Goal: Task Accomplishment & Management: Manage account settings

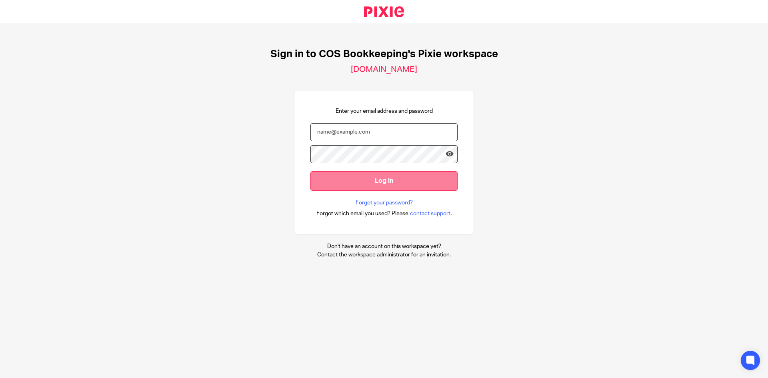
type input "[EMAIL_ADDRESS][DOMAIN_NAME]"
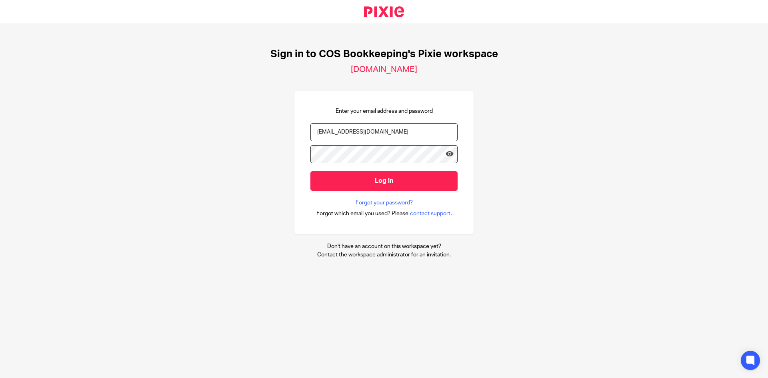
drag, startPoint x: 359, startPoint y: 183, endPoint x: 358, endPoint y: 197, distance: 14.0
click at [359, 182] on input "Log in" at bounding box center [384, 181] width 147 height 20
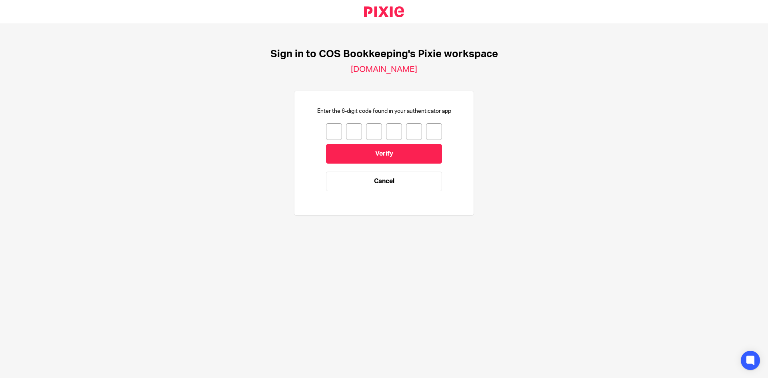
click at [331, 133] on input "number" at bounding box center [334, 131] width 16 height 17
type input "7"
type input "1"
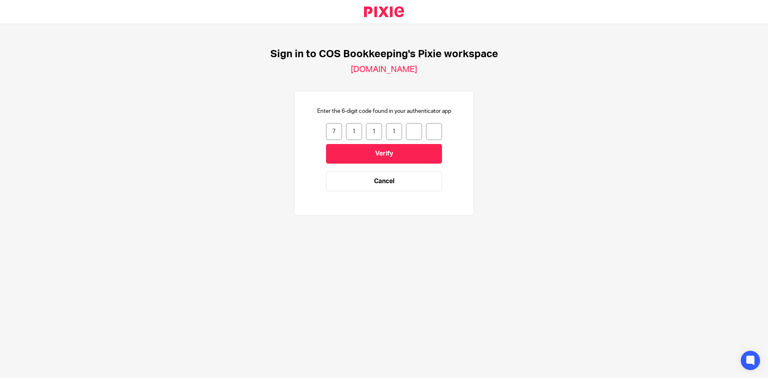
type input "6"
type input "3"
click at [352, 147] on input "Verify" at bounding box center [384, 154] width 116 height 20
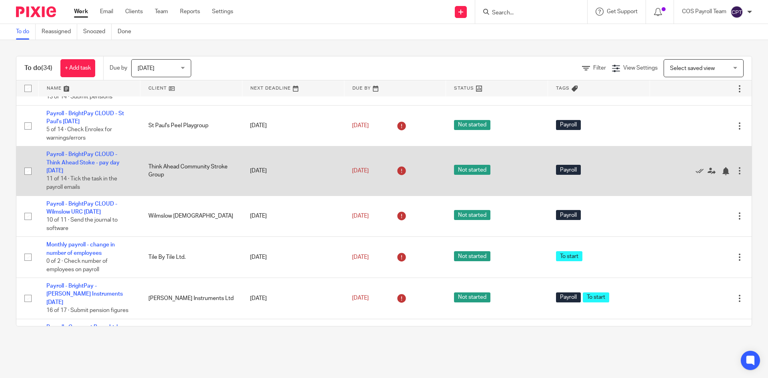
scroll to position [120, 0]
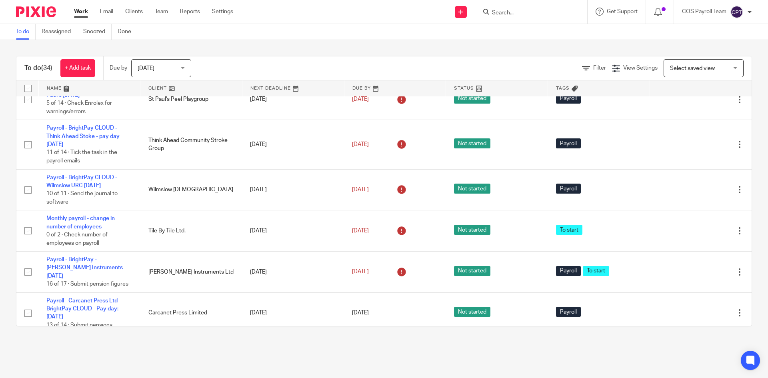
click at [184, 66] on div "Today Today" at bounding box center [161, 68] width 60 height 18
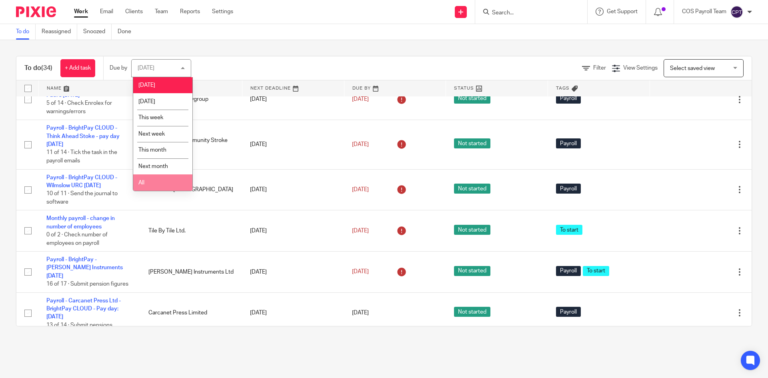
click at [144, 179] on li "All" at bounding box center [162, 182] width 59 height 16
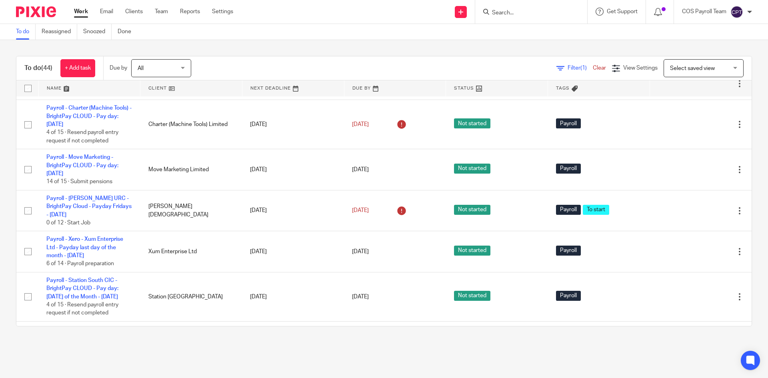
scroll to position [640, 0]
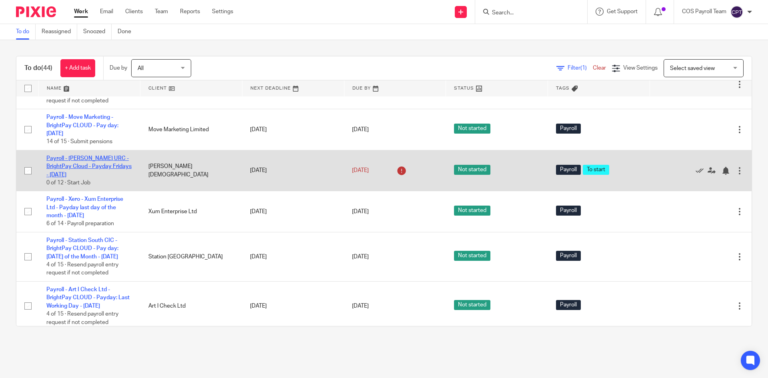
click at [77, 178] on link "Payroll - [PERSON_NAME] URC - BrightPay Cloud - Payday Fridays - [DATE]" at bounding box center [88, 167] width 85 height 22
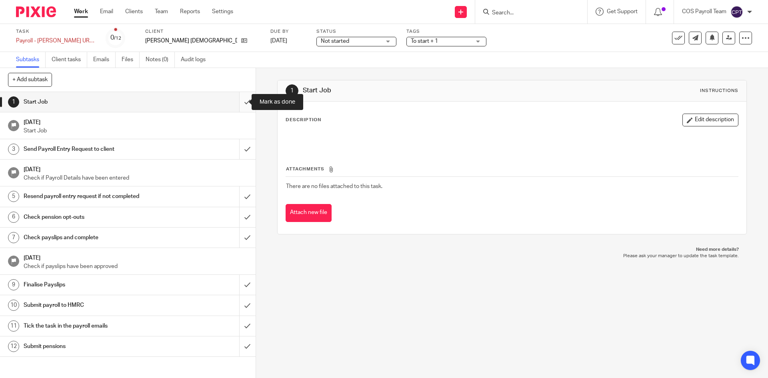
click at [241, 102] on input "submit" at bounding box center [128, 102] width 256 height 20
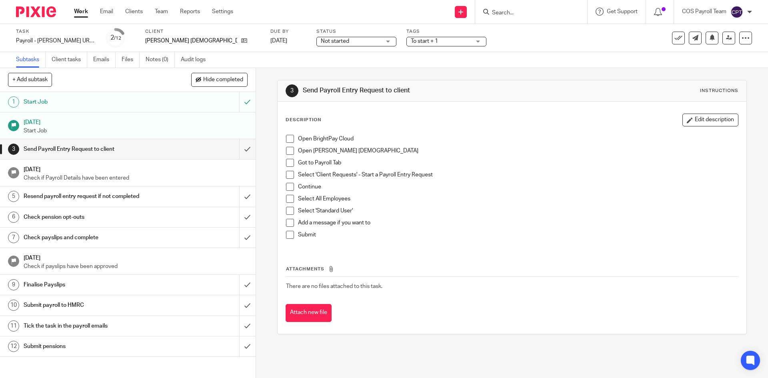
click at [290, 138] on span at bounding box center [290, 139] width 8 height 8
click at [287, 149] on span at bounding box center [290, 151] width 8 height 8
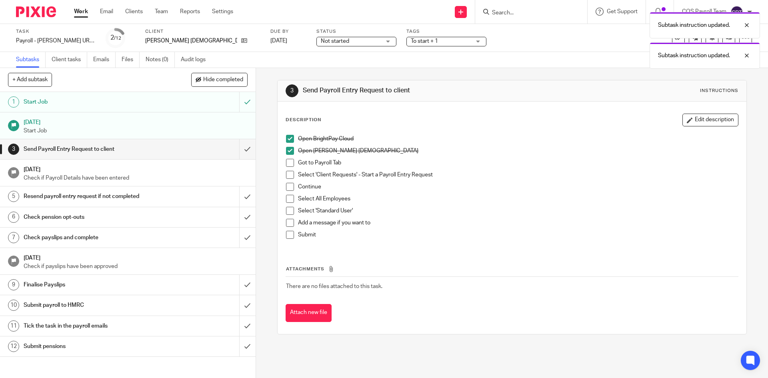
click at [286, 164] on span at bounding box center [290, 163] width 8 height 8
click at [287, 176] on span at bounding box center [290, 175] width 8 height 8
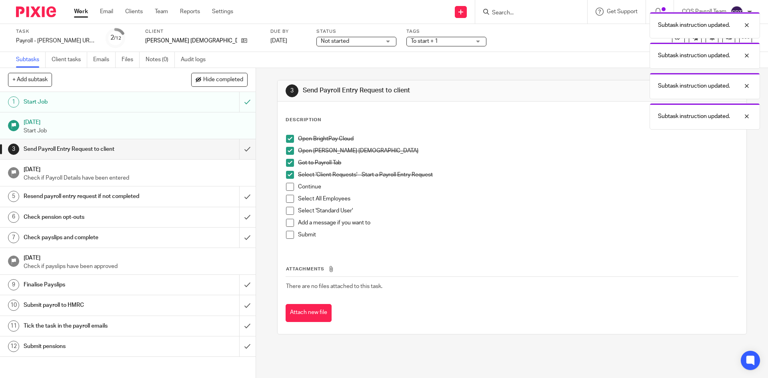
click at [287, 186] on span at bounding box center [290, 187] width 8 height 8
click at [286, 200] on span at bounding box center [290, 199] width 8 height 8
click at [287, 210] on span at bounding box center [290, 211] width 8 height 8
drag, startPoint x: 287, startPoint y: 222, endPoint x: 287, endPoint y: 236, distance: 14.0
click at [287, 223] on span at bounding box center [290, 223] width 8 height 8
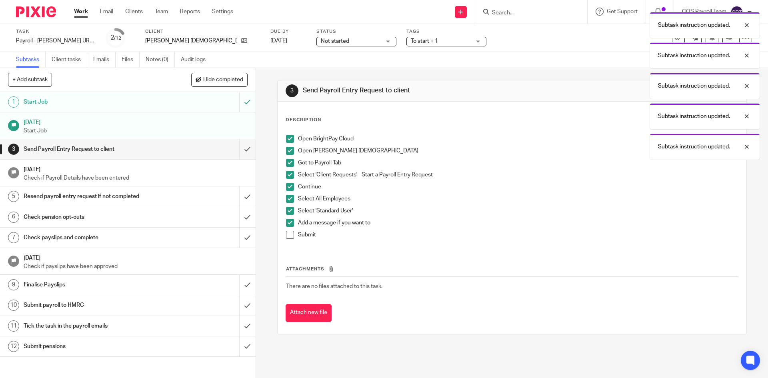
click at [288, 235] on span at bounding box center [290, 235] width 8 height 8
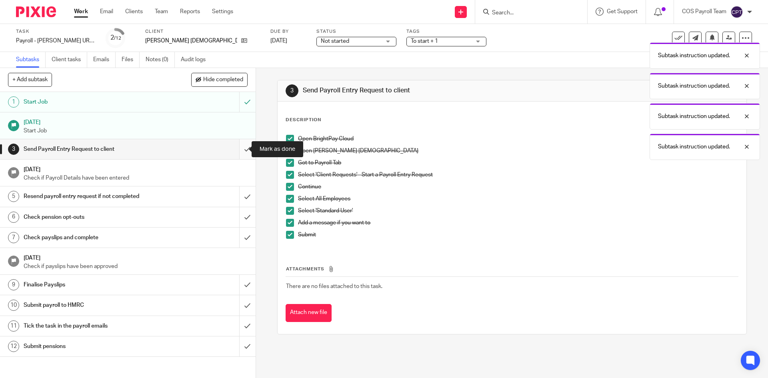
click at [239, 150] on input "submit" at bounding box center [128, 149] width 256 height 20
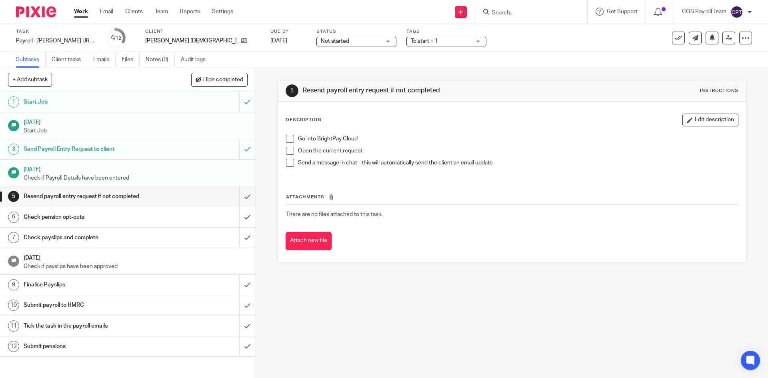
click at [79, 13] on link "Work" at bounding box center [81, 12] width 14 height 8
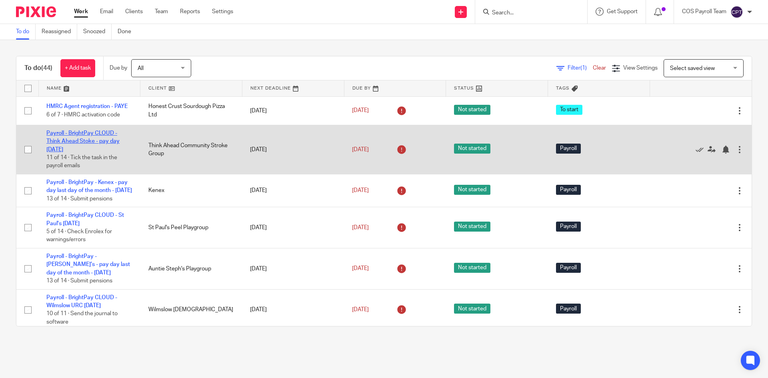
click at [83, 140] on link "Payroll - BrightPay CLOUD - Think Ahead Stoke - pay day [DATE]" at bounding box center [82, 141] width 73 height 22
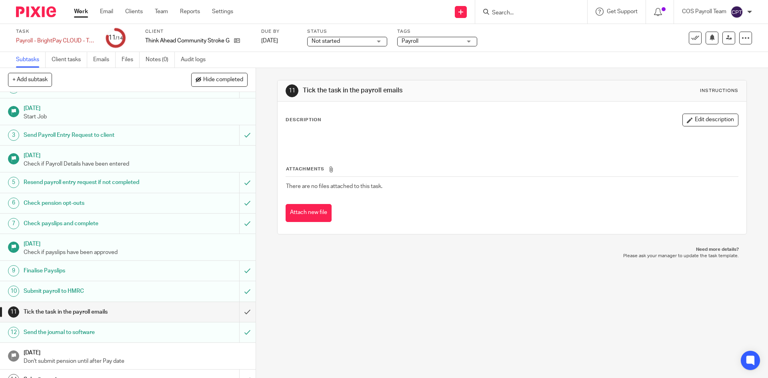
scroll to position [26, 0]
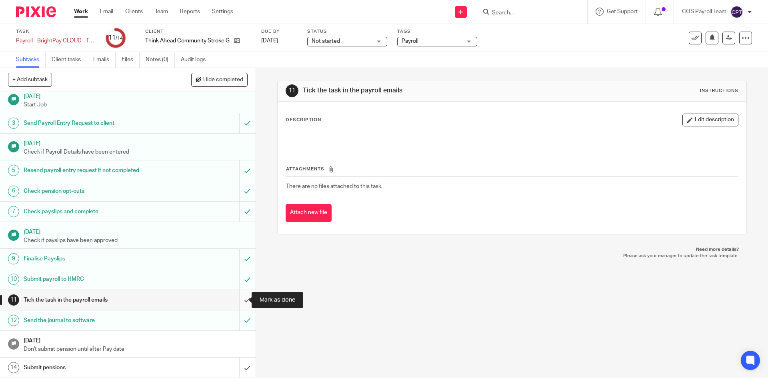
click at [238, 297] on input "submit" at bounding box center [128, 300] width 256 height 20
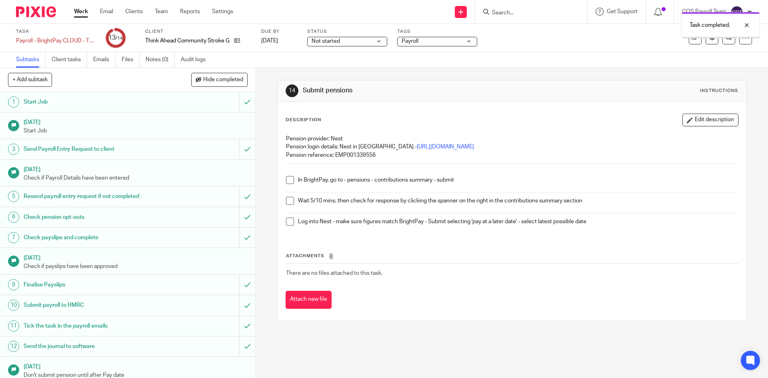
scroll to position [26, 0]
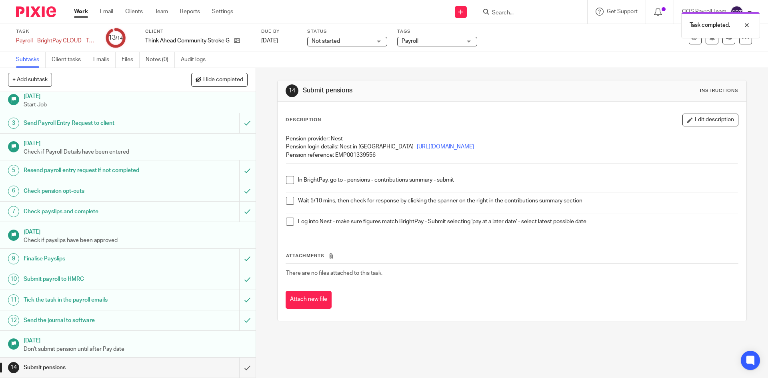
click at [87, 11] on link "Work" at bounding box center [81, 12] width 14 height 8
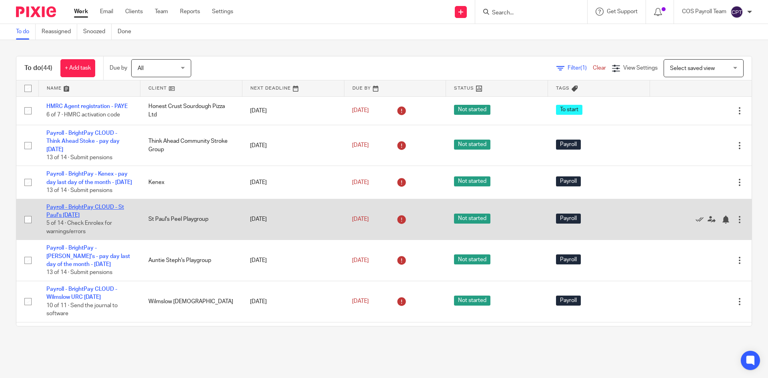
click at [86, 218] on link "Payroll - BrightPay CLOUD - St Paul's [DATE]" at bounding box center [85, 211] width 78 height 14
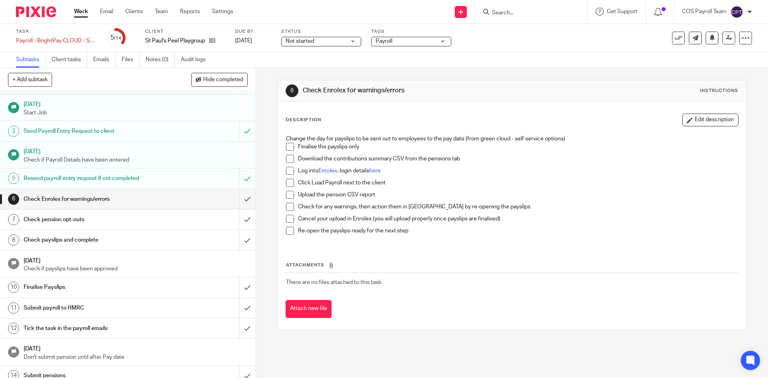
scroll to position [26, 0]
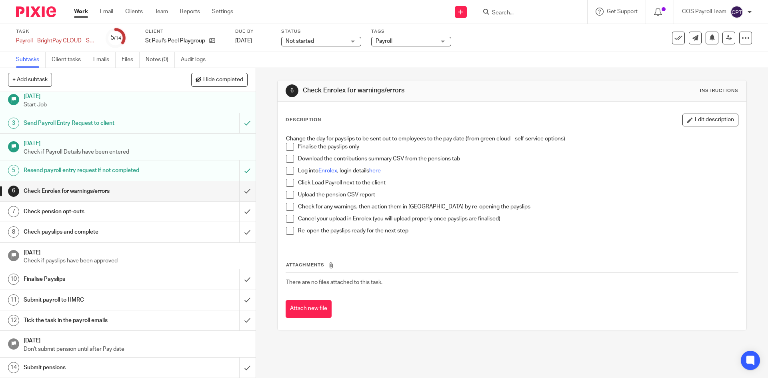
click at [84, 16] on link "Work" at bounding box center [81, 12] width 14 height 8
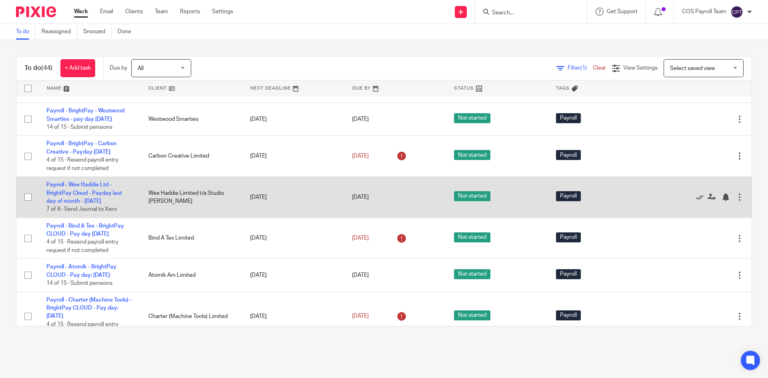
scroll to position [440, 0]
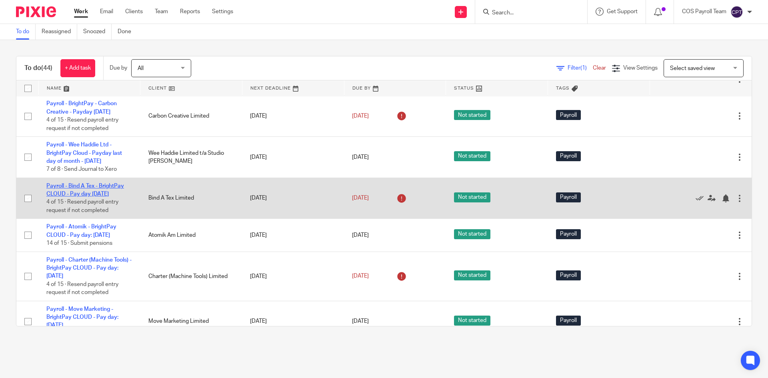
click at [96, 197] on link "Payroll - Bind A Tex - BrightPay CLOUD - Pay day 28th - August 2025" at bounding box center [85, 190] width 78 height 14
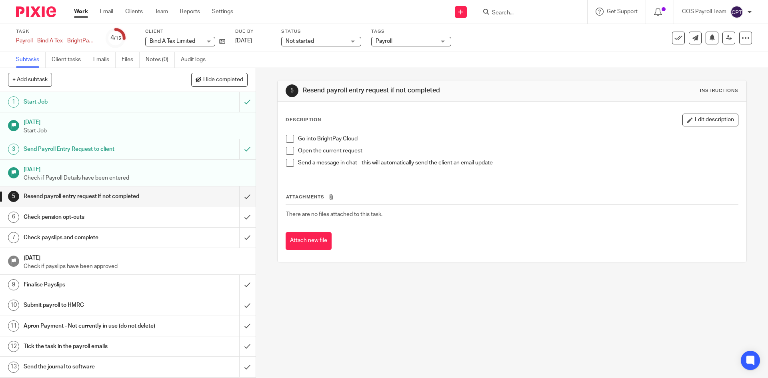
click at [84, 15] on link "Work" at bounding box center [81, 12] width 14 height 8
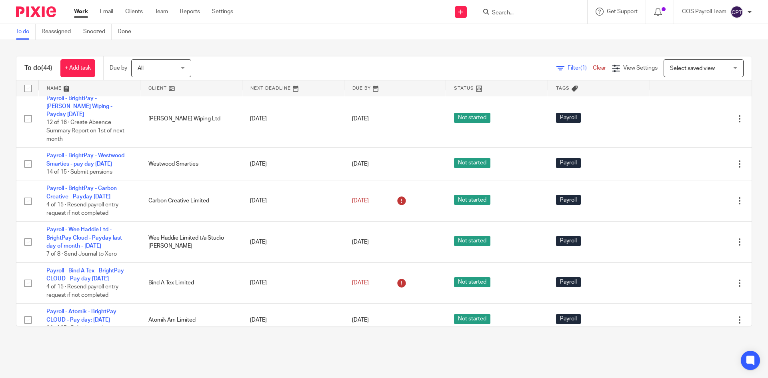
scroll to position [360, 0]
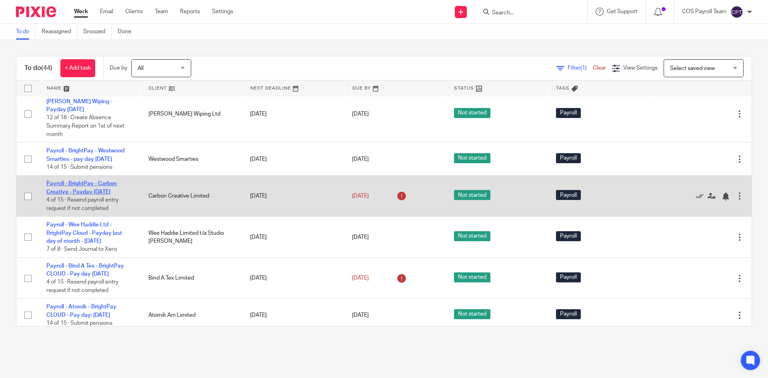
click at [90, 194] on link "Payroll - BrightPay - Carbon Creative - Payday [DATE]" at bounding box center [81, 188] width 70 height 14
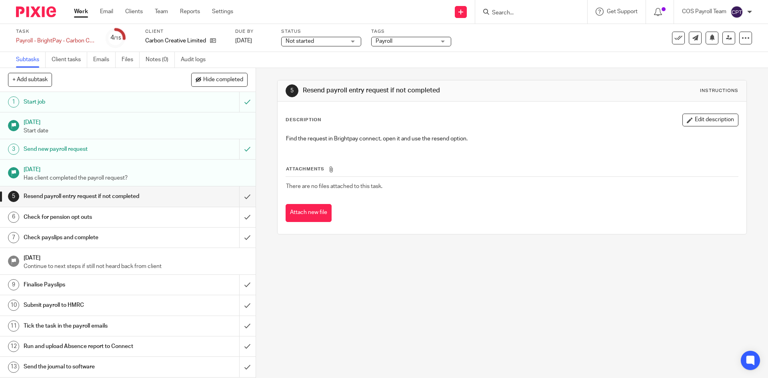
click at [81, 15] on link "Work" at bounding box center [81, 12] width 14 height 8
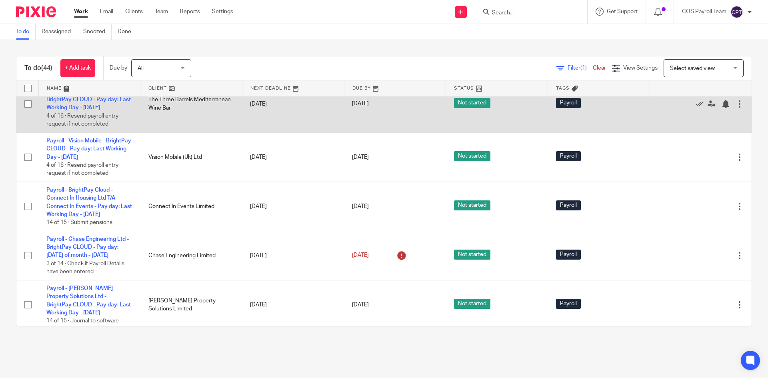
scroll to position [1281, 0]
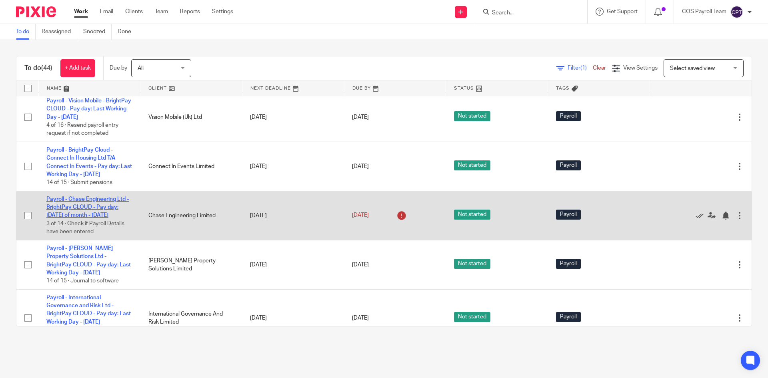
click at [95, 218] on link "Payroll - Chase Engineering Ltd - BrightPay CLOUD - Pay day: [DATE] of month - …" at bounding box center [87, 207] width 82 height 22
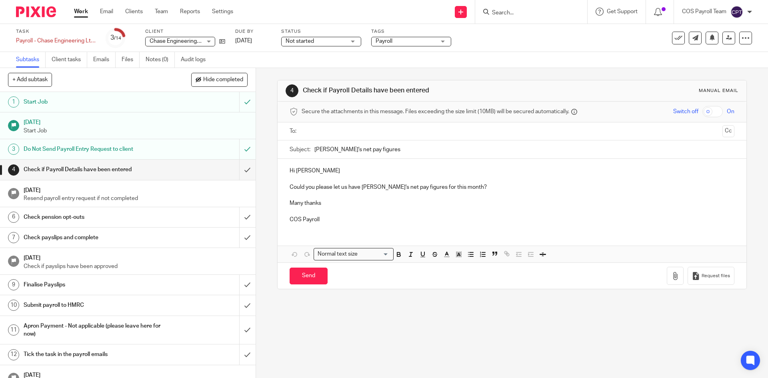
click at [317, 130] on input "text" at bounding box center [512, 131] width 415 height 9
click at [311, 280] on input "Send" at bounding box center [309, 277] width 38 height 17
type input "Sent"
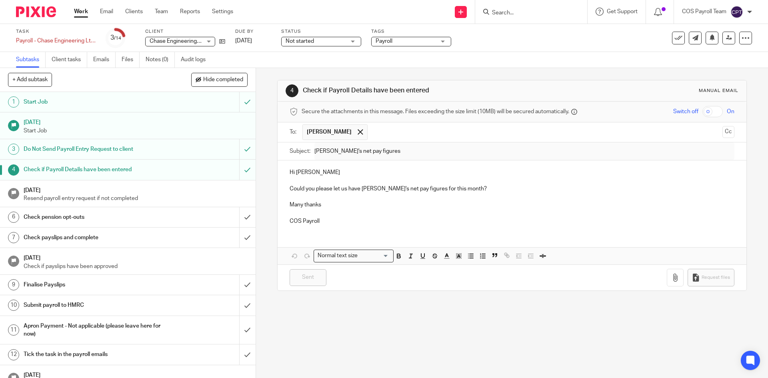
drag, startPoint x: 85, startPoint y: 13, endPoint x: 90, endPoint y: 24, distance: 12.7
click at [85, 13] on link "Work" at bounding box center [81, 12] width 14 height 8
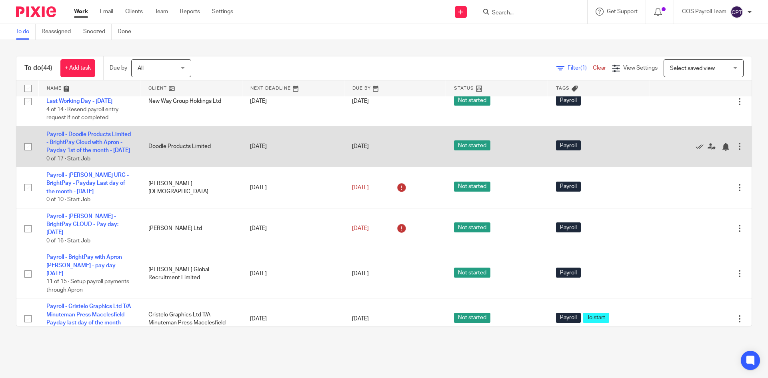
scroll to position [1561, 0]
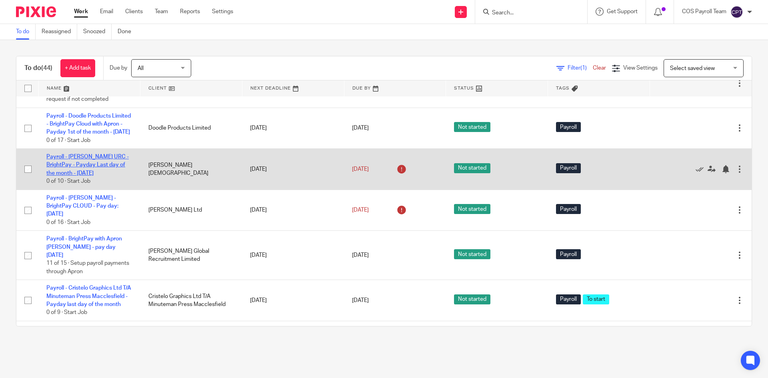
click at [84, 176] on link "Payroll - [PERSON_NAME] URC - BrightPay - Payday Last day of the month - [DATE]" at bounding box center [87, 165] width 82 height 22
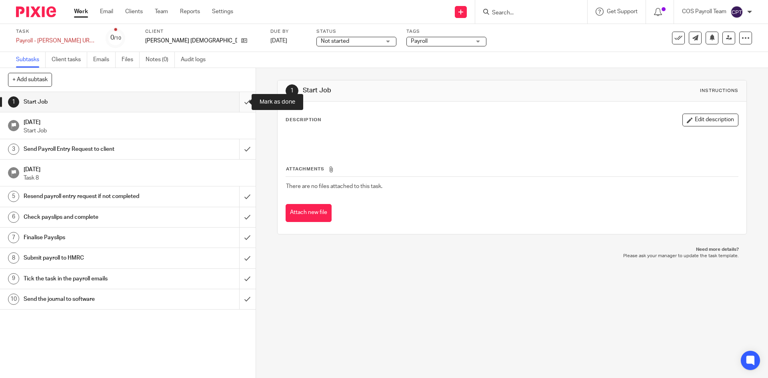
click at [237, 102] on input "submit" at bounding box center [128, 102] width 256 height 20
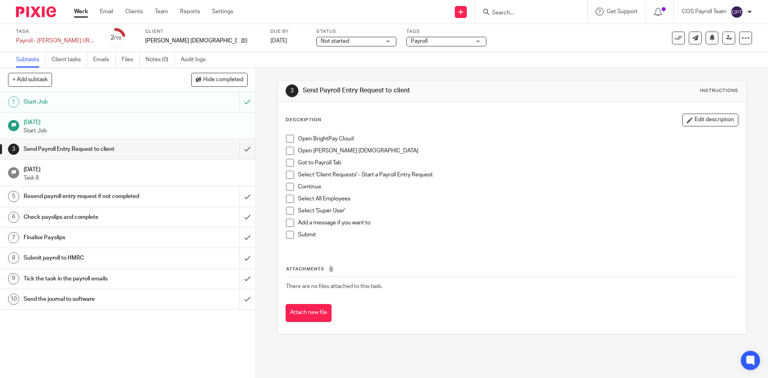
click at [289, 138] on span at bounding box center [290, 139] width 8 height 8
click at [287, 150] on span at bounding box center [290, 151] width 8 height 8
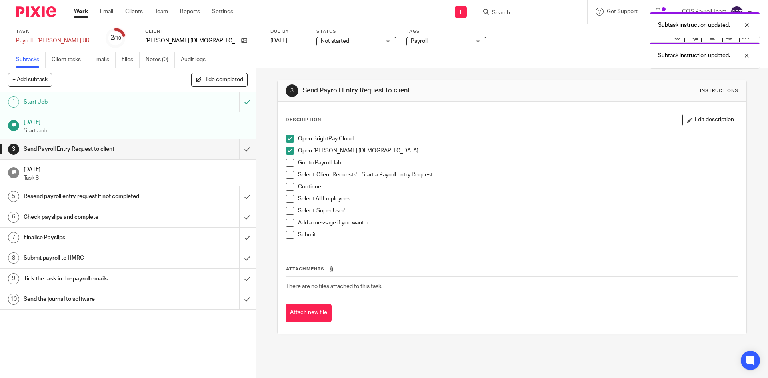
click at [289, 161] on span at bounding box center [290, 163] width 8 height 8
drag, startPoint x: 289, startPoint y: 173, endPoint x: 288, endPoint y: 183, distance: 10.0
click at [289, 173] on span at bounding box center [290, 175] width 8 height 8
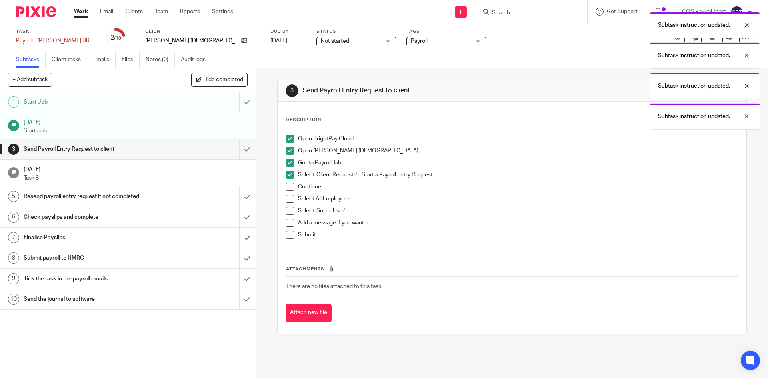
drag, startPoint x: 288, startPoint y: 187, endPoint x: 289, endPoint y: 194, distance: 7.2
click at [288, 188] on span at bounding box center [290, 187] width 8 height 8
drag, startPoint x: 289, startPoint y: 198, endPoint x: 289, endPoint y: 208, distance: 9.6
click at [289, 199] on span at bounding box center [290, 199] width 8 height 8
drag, startPoint x: 288, startPoint y: 209, endPoint x: 289, endPoint y: 219, distance: 10.0
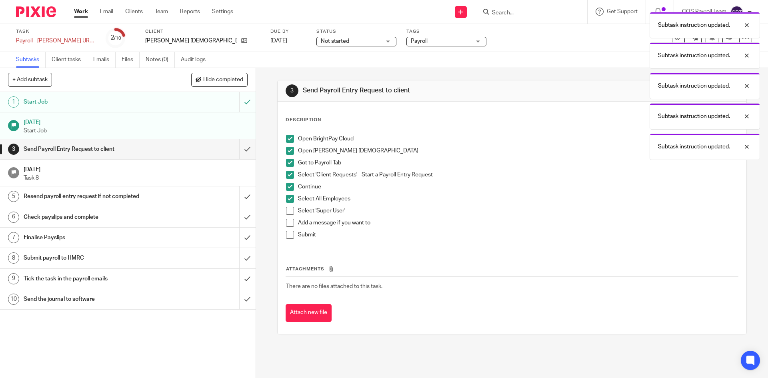
click at [288, 210] on span at bounding box center [290, 211] width 8 height 8
drag, startPoint x: 289, startPoint y: 222, endPoint x: 289, endPoint y: 234, distance: 12.0
click at [289, 222] on span at bounding box center [290, 223] width 8 height 8
click at [289, 236] on span at bounding box center [290, 235] width 8 height 8
click at [241, 150] on input "submit" at bounding box center [128, 149] width 256 height 20
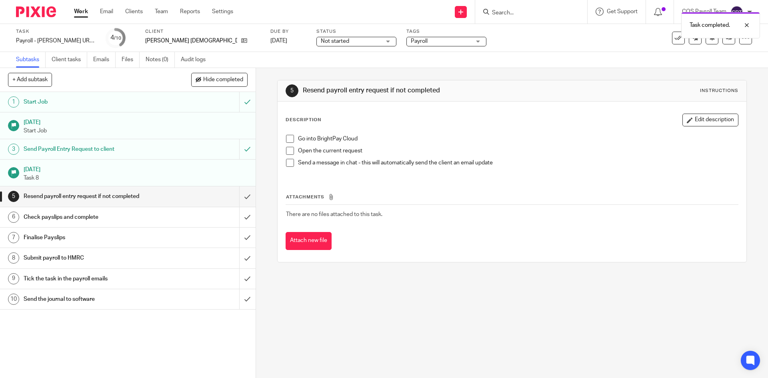
click at [84, 16] on link "Work" at bounding box center [81, 12] width 14 height 8
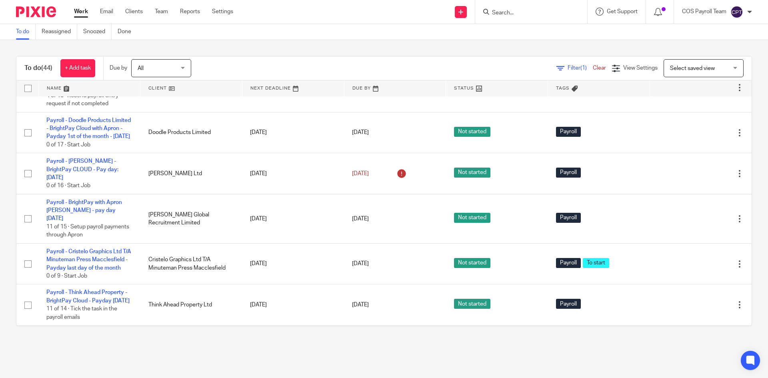
scroll to position [1626, 0]
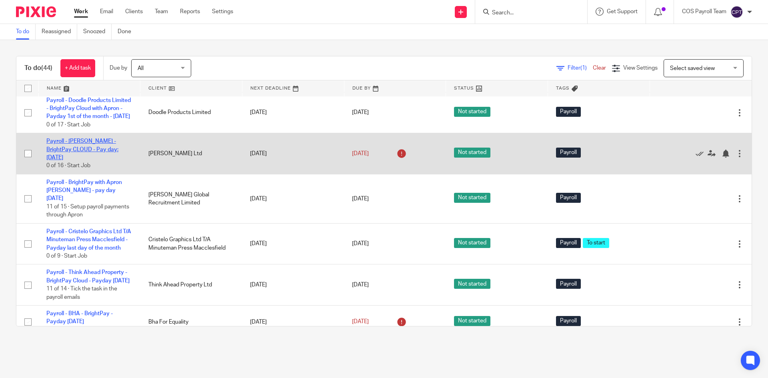
click at [88, 160] on link "Payroll - Kelder - BrightPay CLOUD - Pay day: 5th - August 2025" at bounding box center [82, 149] width 72 height 22
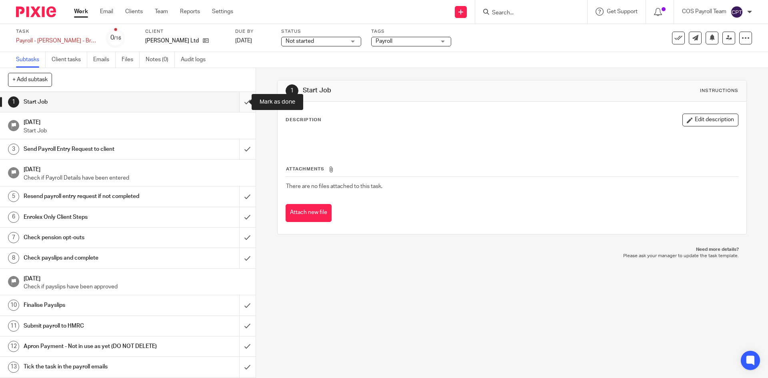
click at [238, 100] on input "submit" at bounding box center [128, 102] width 256 height 20
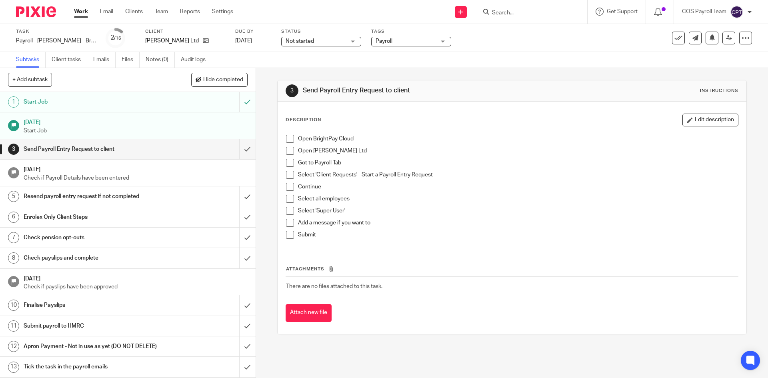
click at [288, 139] on span at bounding box center [290, 139] width 8 height 8
click at [289, 150] on span at bounding box center [290, 151] width 8 height 8
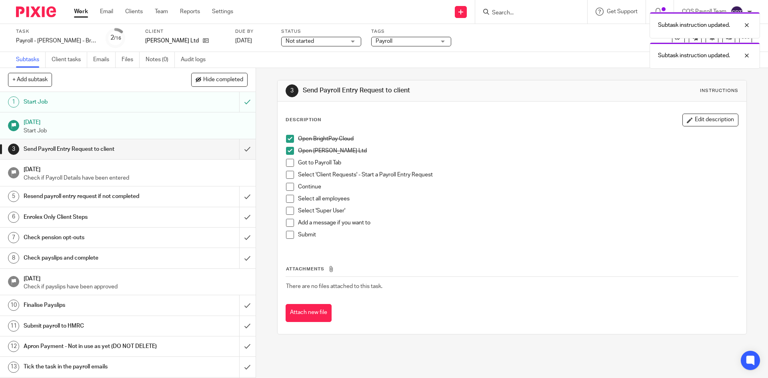
click at [287, 164] on span at bounding box center [290, 163] width 8 height 8
drag, startPoint x: 287, startPoint y: 173, endPoint x: 288, endPoint y: 177, distance: 4.4
click at [287, 173] on span at bounding box center [290, 175] width 8 height 8
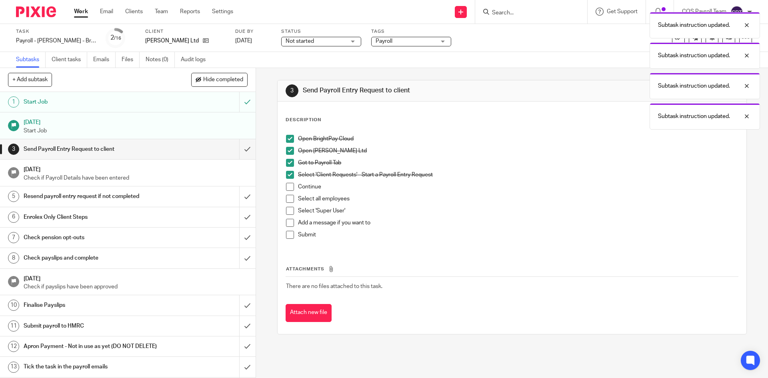
click at [288, 190] on span at bounding box center [290, 187] width 8 height 8
drag, startPoint x: 285, startPoint y: 202, endPoint x: 287, endPoint y: 213, distance: 11.7
click at [286, 202] on span at bounding box center [290, 199] width 8 height 8
drag, startPoint x: 287, startPoint y: 212, endPoint x: 288, endPoint y: 216, distance: 4.1
click at [287, 212] on span at bounding box center [290, 211] width 8 height 8
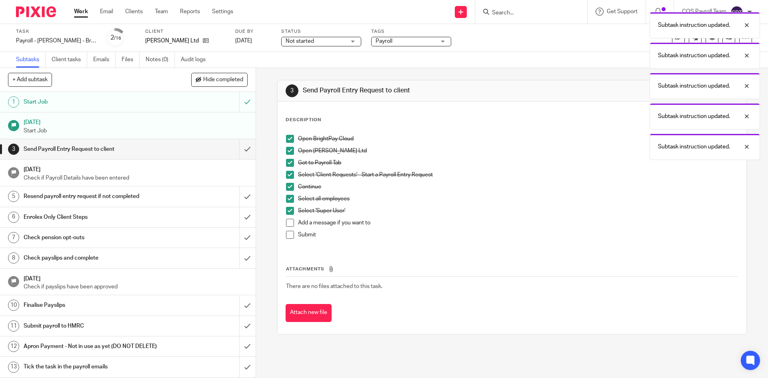
drag, startPoint x: 288, startPoint y: 223, endPoint x: 288, endPoint y: 232, distance: 8.8
click at [288, 224] on span at bounding box center [290, 223] width 8 height 8
click at [288, 236] on span at bounding box center [290, 235] width 8 height 8
click at [241, 148] on input "submit" at bounding box center [128, 149] width 256 height 20
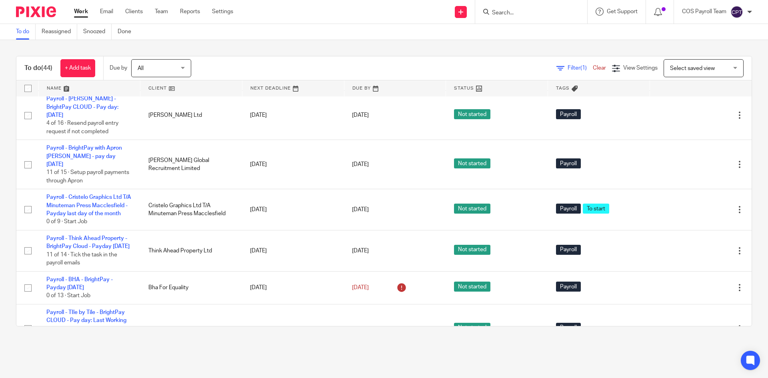
scroll to position [1681, 0]
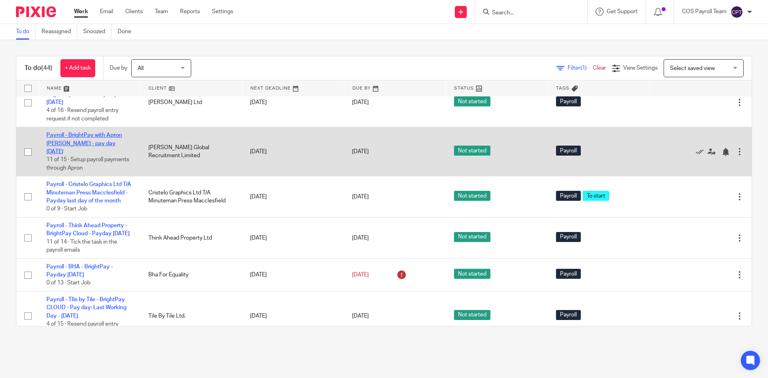
click at [89, 154] on link "Payroll - BrightPay with Apron [PERSON_NAME] - pay day [DATE]" at bounding box center [84, 143] width 76 height 22
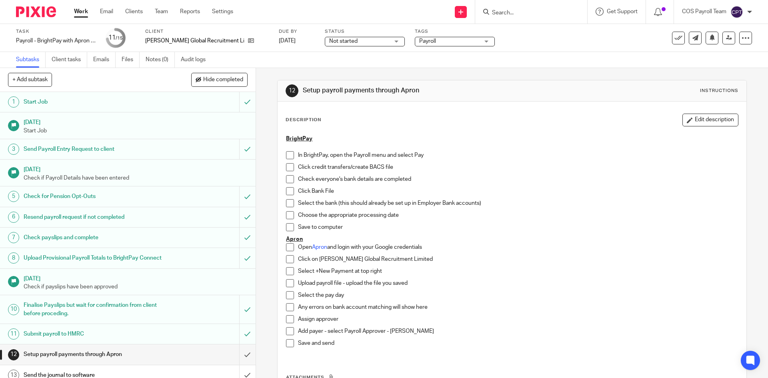
scroll to position [40, 0]
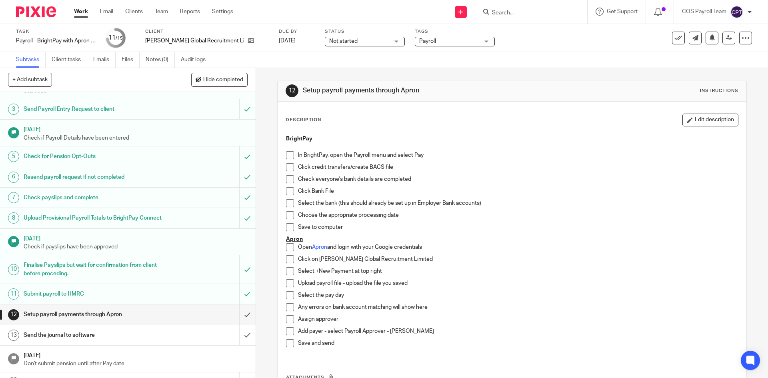
click at [83, 15] on link "Work" at bounding box center [81, 12] width 14 height 8
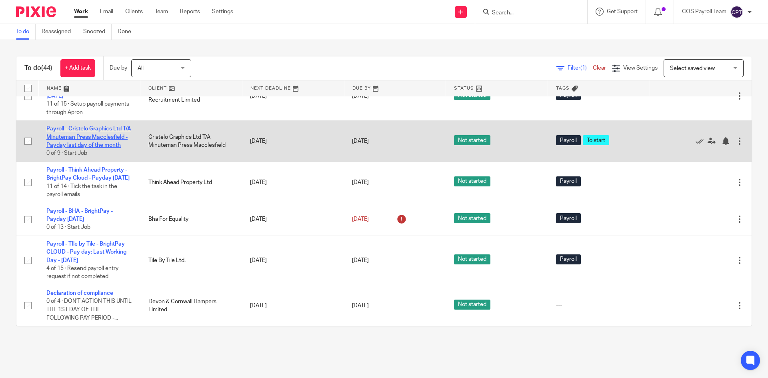
scroll to position [1801, 0]
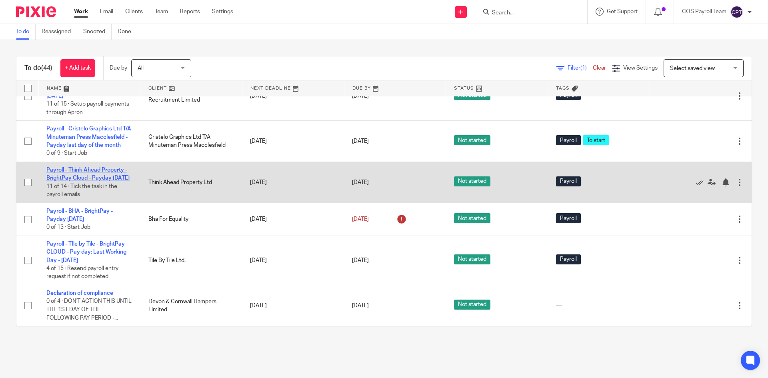
click at [98, 181] on link "Payroll - Think Ahead Property - BrightPay Cloud - Payday 25th - August 2025" at bounding box center [87, 174] width 83 height 14
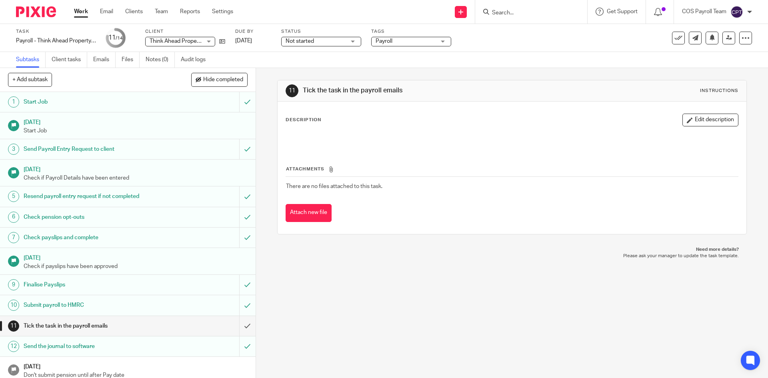
scroll to position [26, 0]
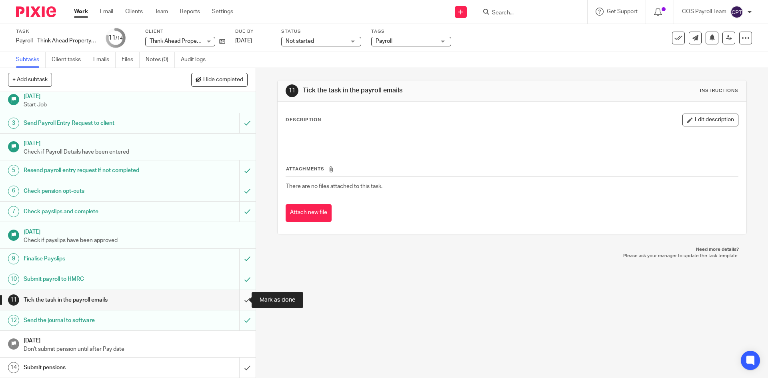
click at [238, 301] on input "submit" at bounding box center [128, 300] width 256 height 20
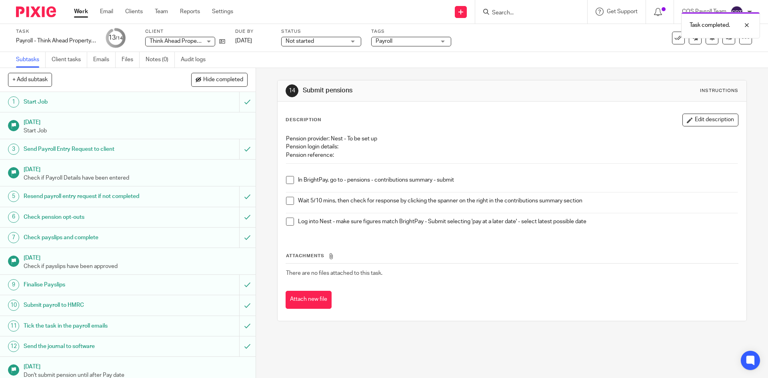
click at [82, 16] on link "Work" at bounding box center [81, 12] width 14 height 8
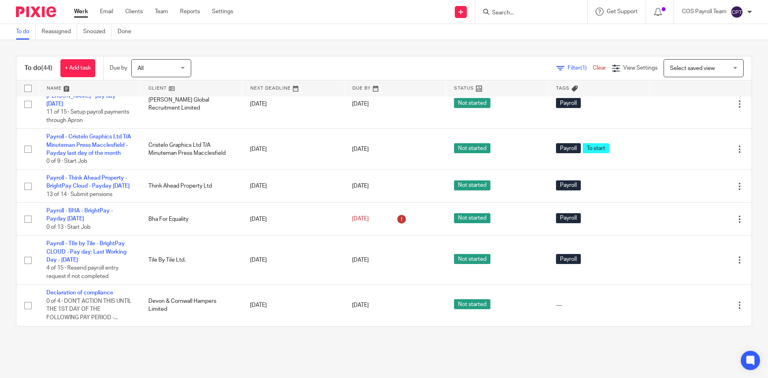
scroll to position [1826, 0]
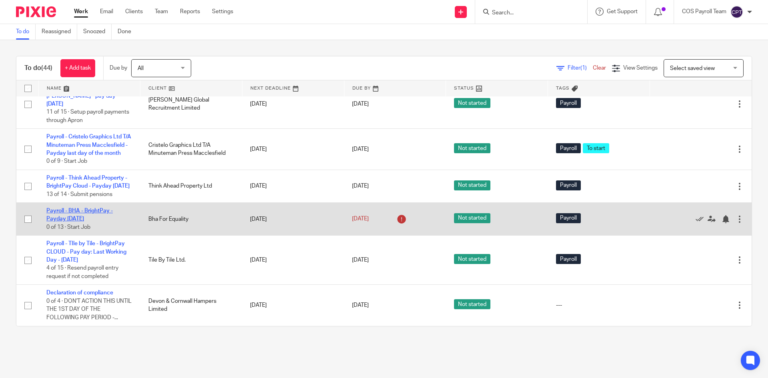
click at [84, 220] on link "Payroll - BHA - BrightPay - Payday [DATE]" at bounding box center [79, 215] width 66 height 14
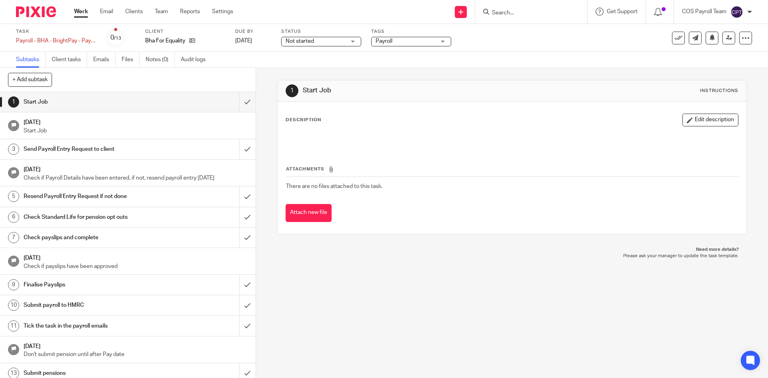
click at [83, 16] on link "Work" at bounding box center [81, 12] width 14 height 8
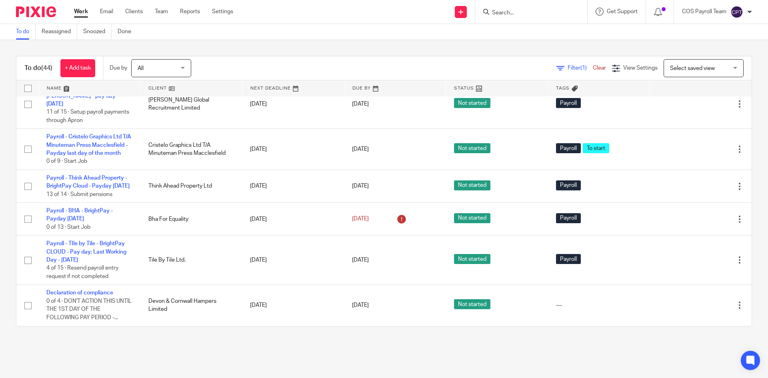
scroll to position [1826, 0]
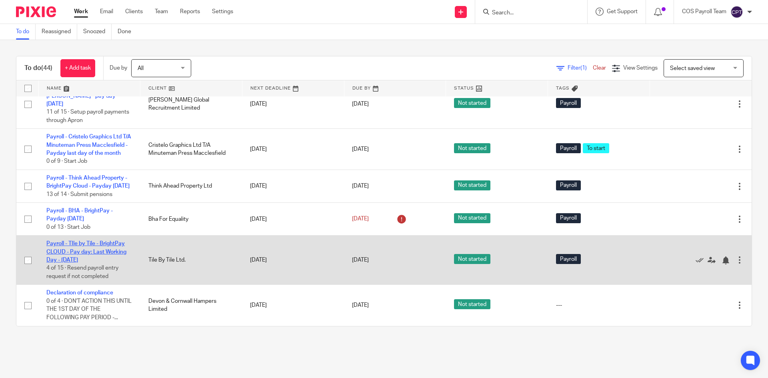
click at [88, 258] on link "Payroll - TIle by Tile - BrightPay CLOUD - Pay day: Last Working Day - [DATE]" at bounding box center [86, 252] width 80 height 22
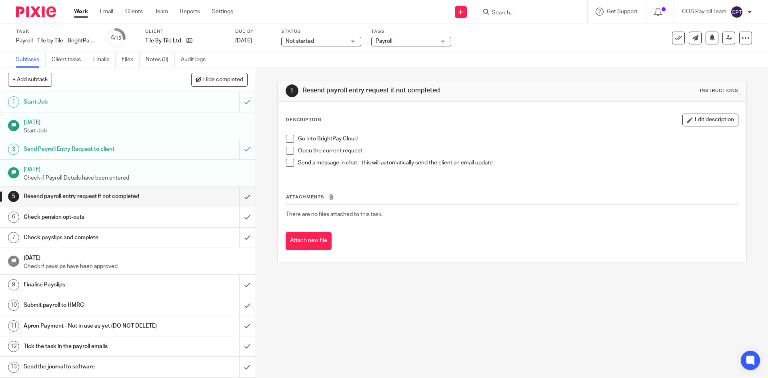
click at [84, 16] on link "Work" at bounding box center [81, 12] width 14 height 8
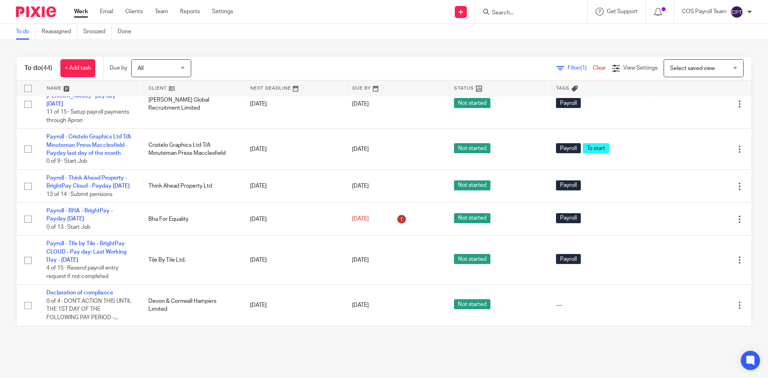
scroll to position [1826, 0]
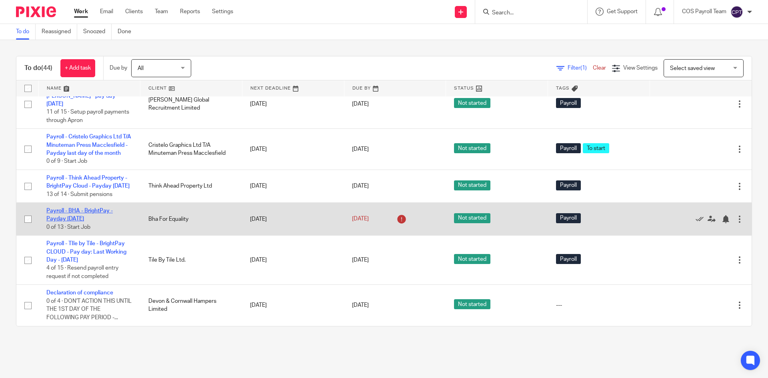
click at [81, 216] on link "Payroll - BHA - BrightPay - Payday 15th - September 2025" at bounding box center [79, 215] width 66 height 14
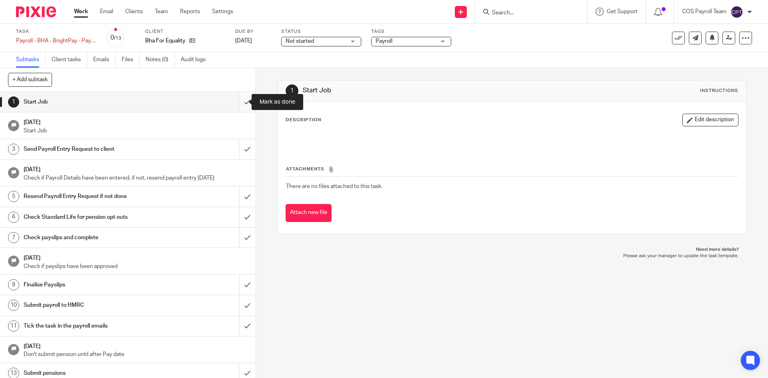
click at [239, 100] on input "submit" at bounding box center [128, 102] width 256 height 20
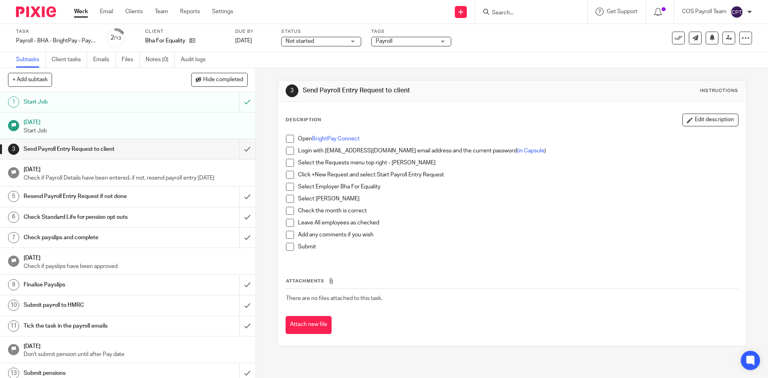
drag, startPoint x: 285, startPoint y: 138, endPoint x: 289, endPoint y: 150, distance: 13.2
click at [286, 138] on span at bounding box center [290, 139] width 8 height 8
drag, startPoint x: 289, startPoint y: 150, endPoint x: 288, endPoint y: 164, distance: 14.1
click at [289, 151] on span at bounding box center [290, 151] width 8 height 8
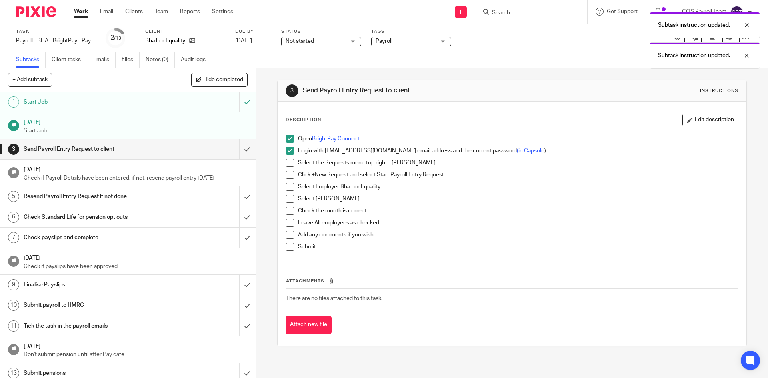
click at [288, 164] on span at bounding box center [290, 163] width 8 height 8
click at [288, 177] on span at bounding box center [290, 175] width 8 height 8
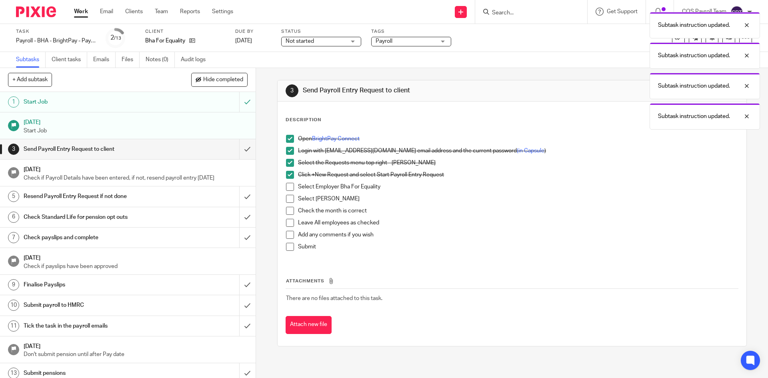
drag, startPoint x: 287, startPoint y: 187, endPoint x: 287, endPoint y: 192, distance: 4.8
click at [287, 188] on span at bounding box center [290, 187] width 8 height 8
drag, startPoint x: 287, startPoint y: 197, endPoint x: 287, endPoint y: 206, distance: 8.4
click at [287, 198] on span at bounding box center [290, 199] width 8 height 8
click at [286, 223] on span at bounding box center [290, 223] width 8 height 8
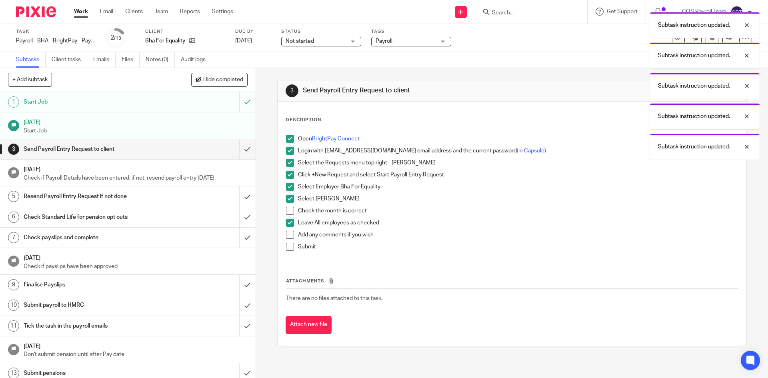
click at [287, 211] on span at bounding box center [290, 211] width 8 height 8
drag, startPoint x: 287, startPoint y: 236, endPoint x: 287, endPoint y: 242, distance: 6.4
click at [287, 237] on span at bounding box center [290, 235] width 8 height 8
click at [287, 246] on span at bounding box center [290, 247] width 8 height 8
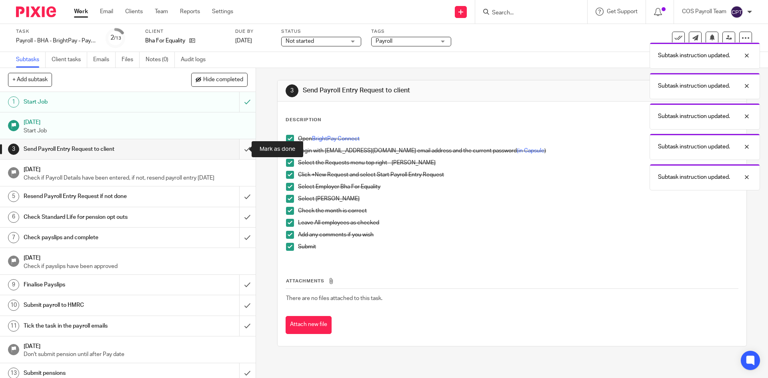
click at [239, 150] on input "submit" at bounding box center [128, 149] width 256 height 20
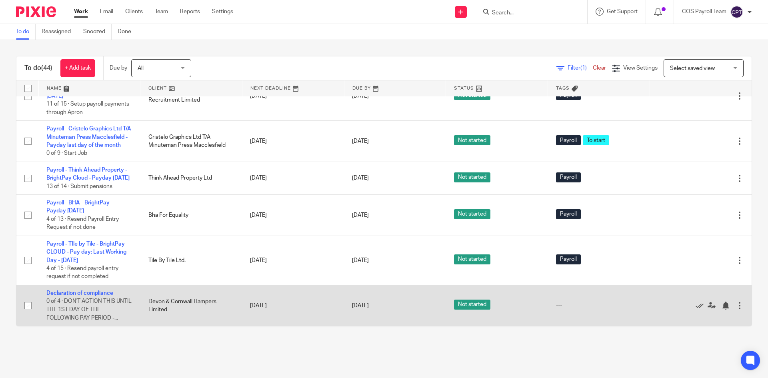
scroll to position [1714, 0]
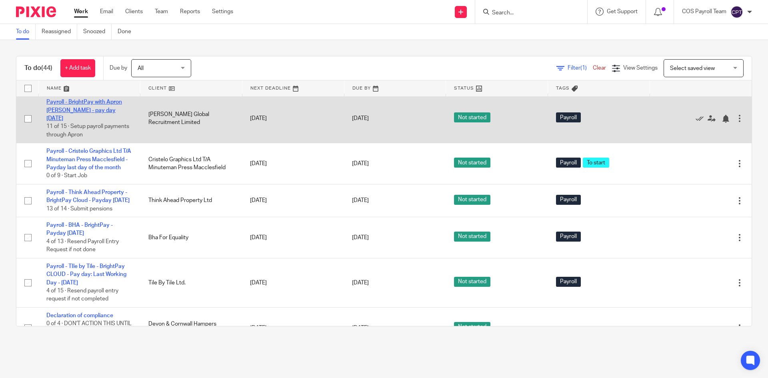
click at [82, 121] on link "Payroll - BrightPay with Apron [PERSON_NAME] - pay day [DATE]" at bounding box center [84, 110] width 76 height 22
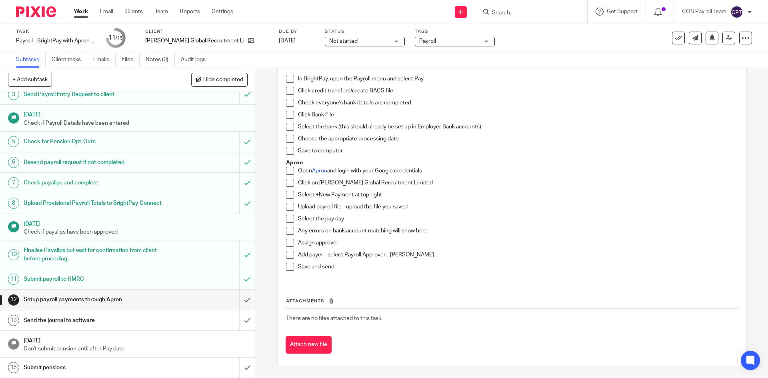
scroll to position [63, 0]
click at [286, 78] on span at bounding box center [290, 79] width 8 height 8
click at [288, 88] on span at bounding box center [290, 91] width 8 height 8
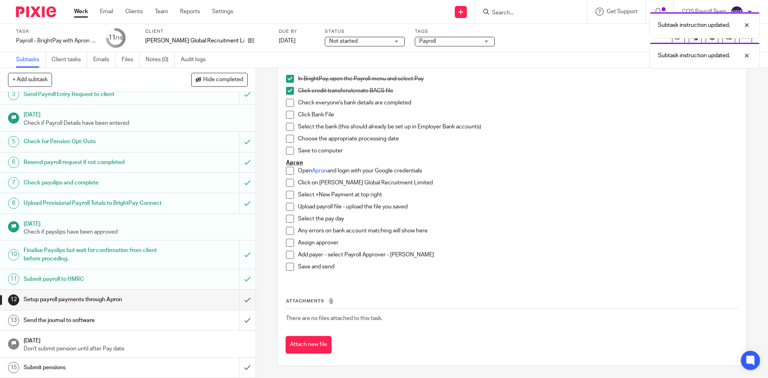
click at [289, 99] on span at bounding box center [290, 103] width 8 height 8
click at [287, 115] on span at bounding box center [290, 115] width 8 height 8
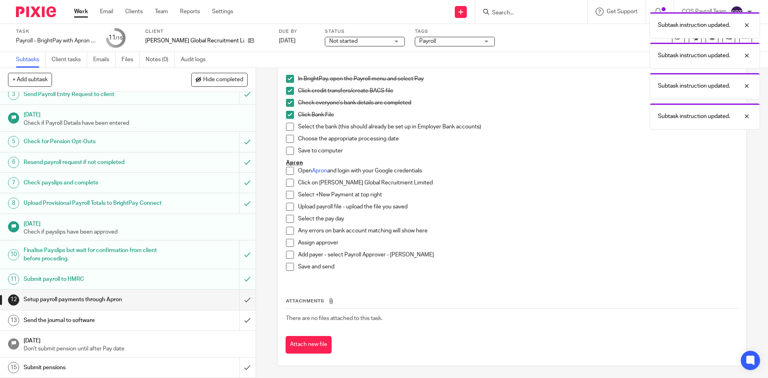
click at [288, 124] on span at bounding box center [290, 127] width 8 height 8
click at [289, 138] on span at bounding box center [290, 139] width 8 height 8
click at [289, 150] on span at bounding box center [290, 151] width 8 height 8
click at [322, 172] on link "Apron" at bounding box center [319, 171] width 15 height 6
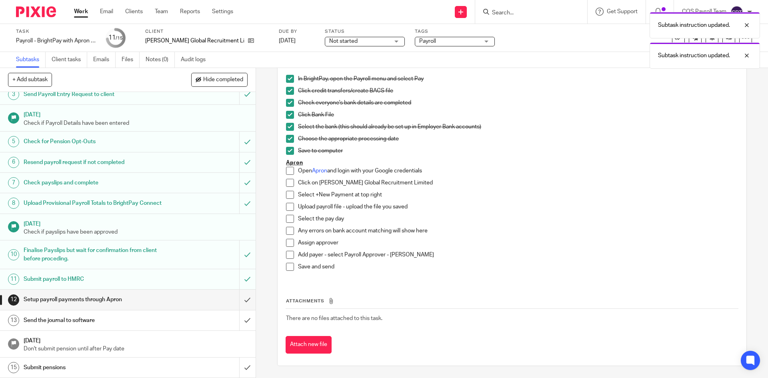
drag, startPoint x: 288, startPoint y: 170, endPoint x: 289, endPoint y: 176, distance: 6.5
click at [288, 170] on span at bounding box center [290, 171] width 8 height 8
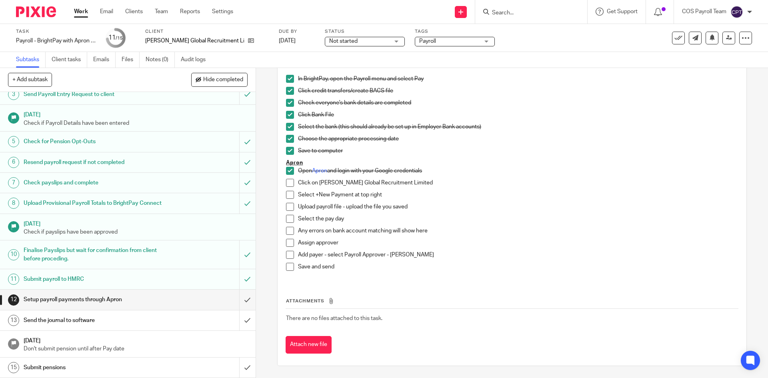
click at [289, 182] on span at bounding box center [290, 183] width 8 height 8
click at [289, 196] on span at bounding box center [290, 195] width 8 height 8
click at [288, 207] on span at bounding box center [290, 207] width 8 height 8
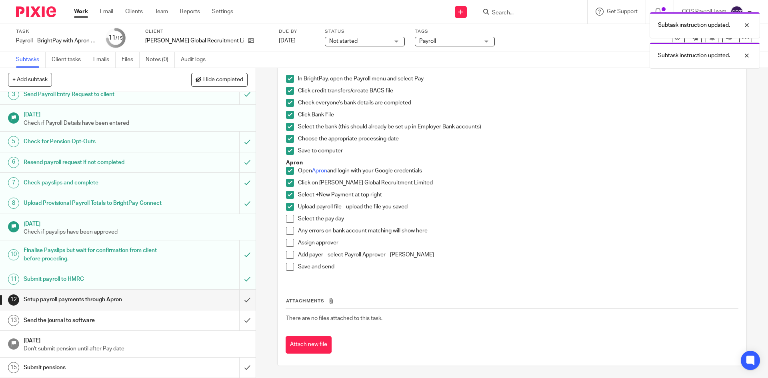
click at [286, 221] on span at bounding box center [290, 219] width 8 height 8
click at [287, 232] on span at bounding box center [290, 231] width 8 height 8
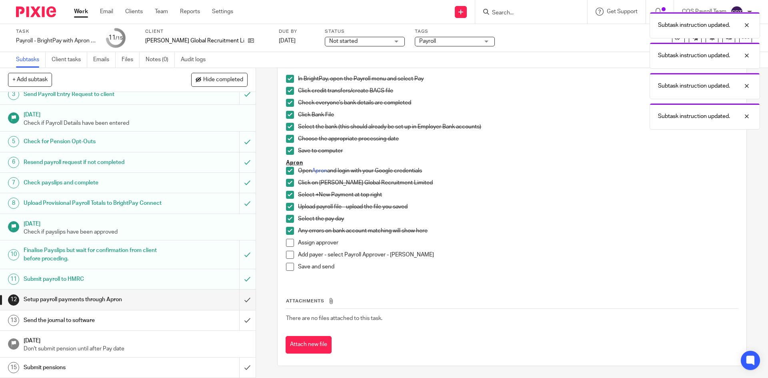
click at [287, 243] on span at bounding box center [290, 243] width 8 height 8
click at [290, 266] on span at bounding box center [290, 267] width 8 height 8
click at [288, 255] on span at bounding box center [290, 255] width 8 height 8
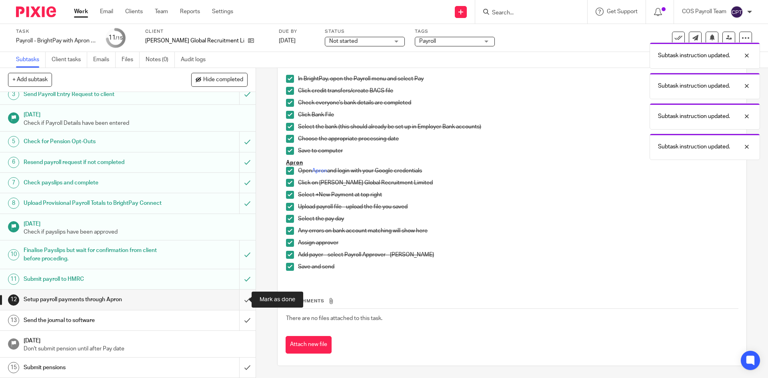
click at [240, 297] on input "submit" at bounding box center [128, 300] width 256 height 20
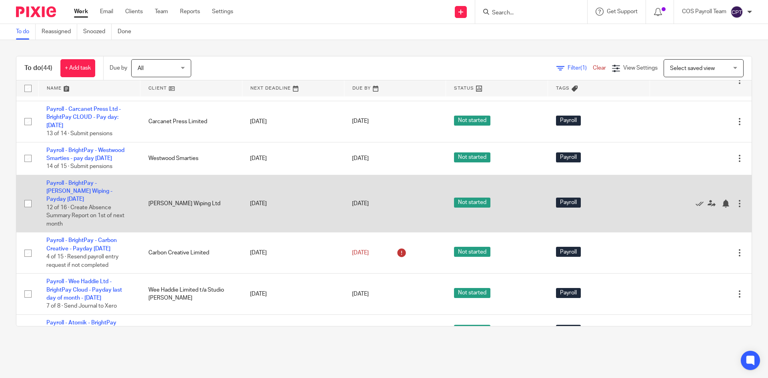
scroll to position [320, 0]
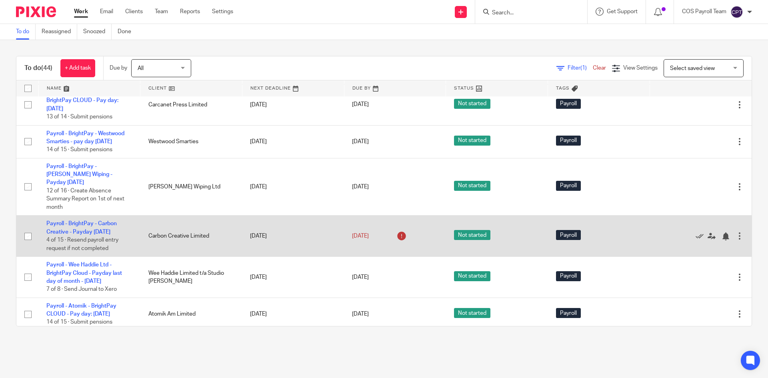
click at [86, 245] on td "Payroll - BrightPay - Carbon Creative - Payday 28th - August 2025 4 of 15 · Res…" at bounding box center [89, 236] width 102 height 41
click at [89, 235] on link "Payroll - BrightPay - Carbon Creative - Payday [DATE]" at bounding box center [81, 228] width 70 height 14
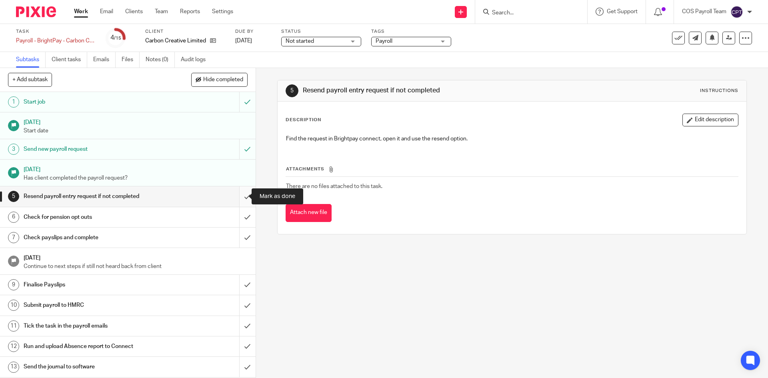
click at [239, 195] on input "submit" at bounding box center [128, 196] width 256 height 20
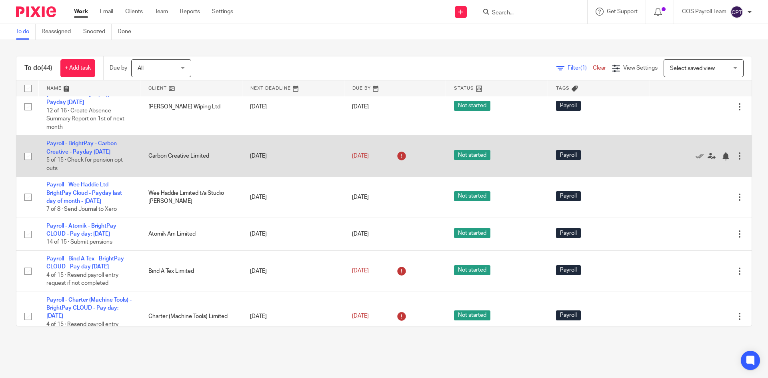
scroll to position [440, 0]
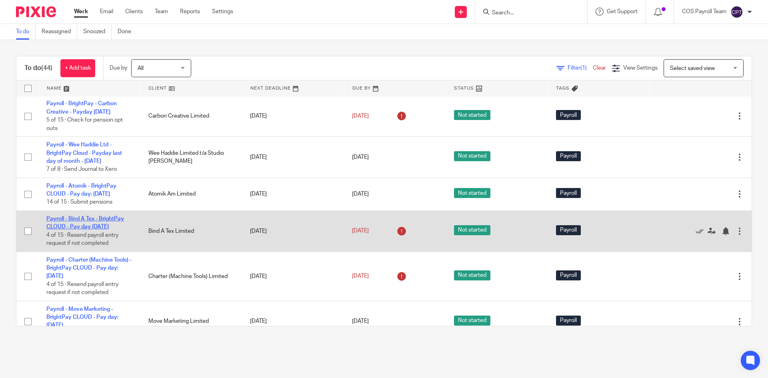
click at [82, 230] on link "Payroll - Bind A Tex - BrightPay CLOUD - Pay day [DATE]" at bounding box center [85, 223] width 78 height 14
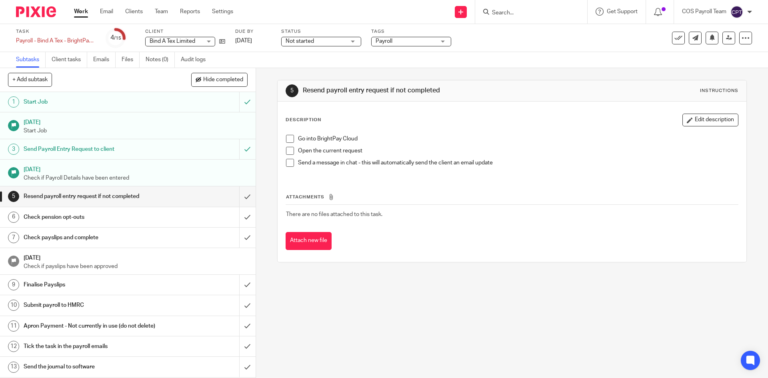
click at [138, 148] on h1 "Send Payroll Entry Request to client" at bounding box center [93, 149] width 138 height 12
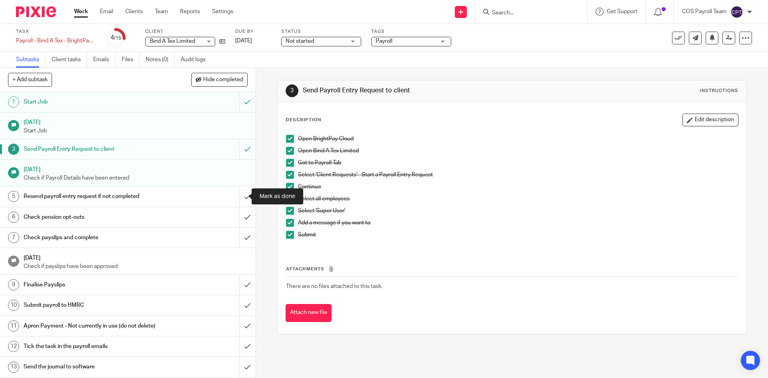
drag, startPoint x: 241, startPoint y: 194, endPoint x: 230, endPoint y: 192, distance: 10.1
click at [241, 194] on input "submit" at bounding box center [128, 196] width 256 height 20
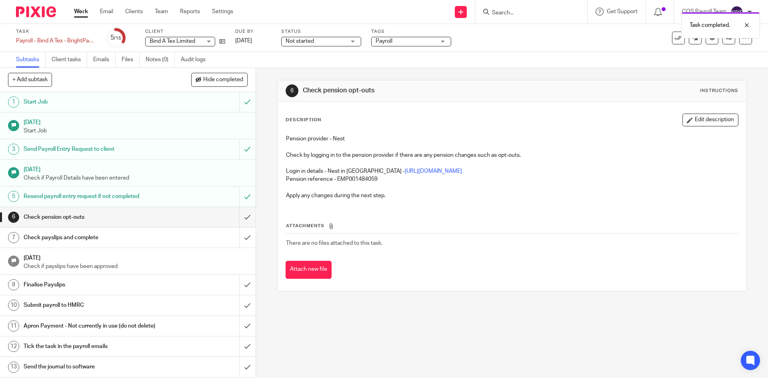
click at [86, 12] on link "Work" at bounding box center [81, 12] width 14 height 8
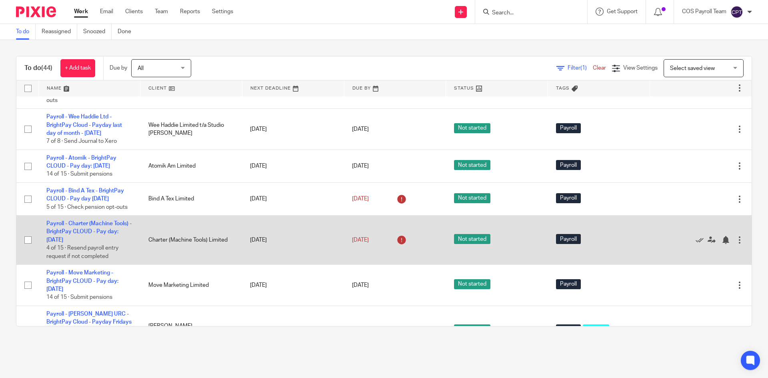
scroll to position [480, 0]
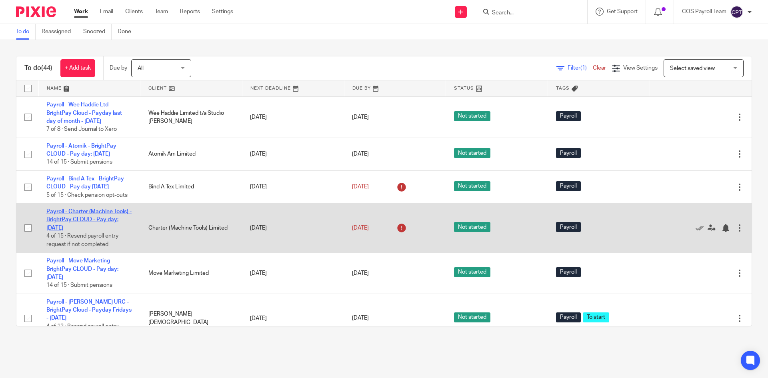
click at [91, 231] on link "Payroll - Charter (Machine Tools) - BrightPay CLOUD - Pay day: [DATE]" at bounding box center [88, 220] width 85 height 22
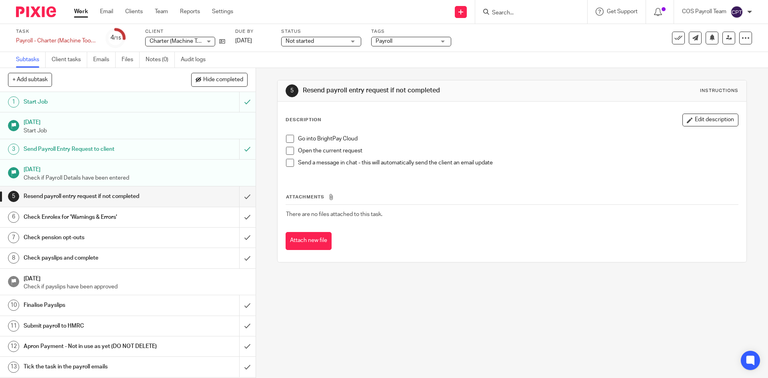
drag, startPoint x: 287, startPoint y: 139, endPoint x: 287, endPoint y: 147, distance: 7.6
click at [287, 139] on span at bounding box center [290, 139] width 8 height 8
click at [287, 150] on span at bounding box center [290, 151] width 8 height 8
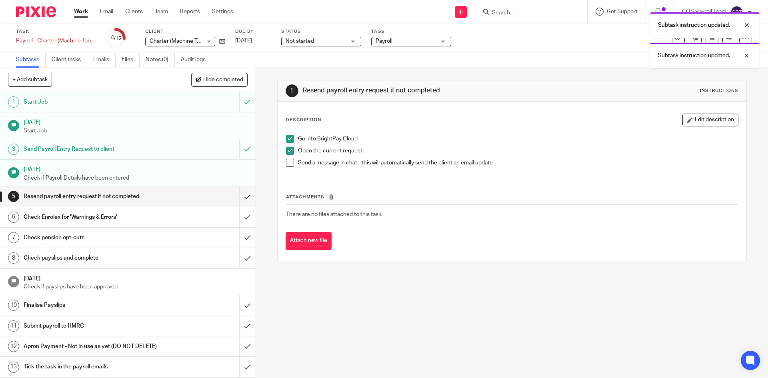
click at [289, 160] on span at bounding box center [290, 163] width 8 height 8
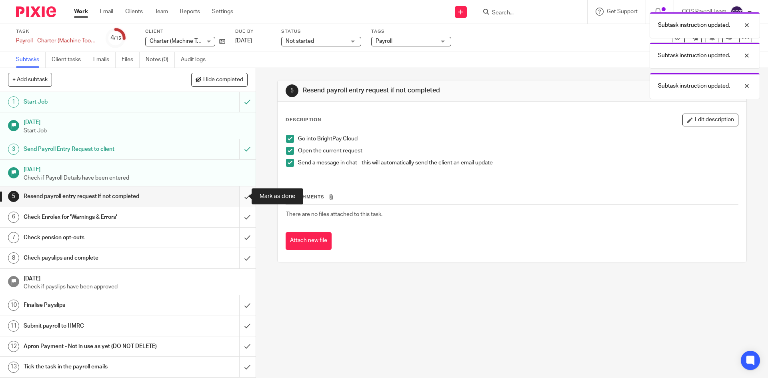
click at [238, 195] on input "submit" at bounding box center [128, 196] width 256 height 20
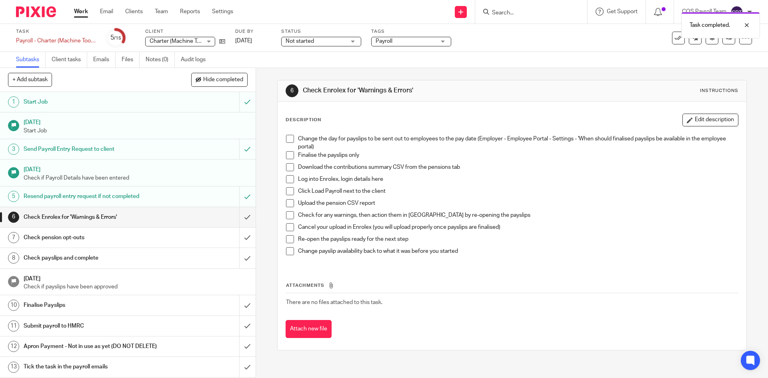
click at [84, 14] on link "Work" at bounding box center [81, 12] width 14 height 8
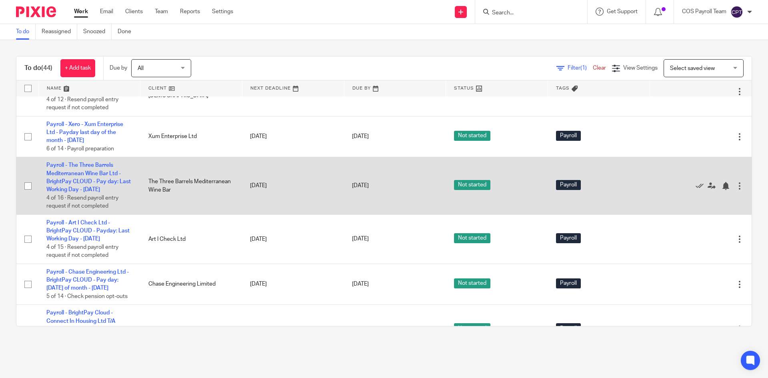
scroll to position [760, 0]
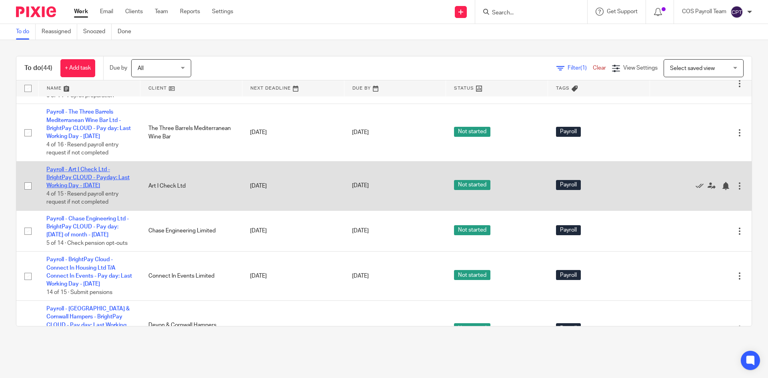
click at [98, 189] on link "Payroll - Art I Check Ltd - BrightPay CLOUD - Payday: Last Working Day - [DATE]" at bounding box center [87, 178] width 83 height 22
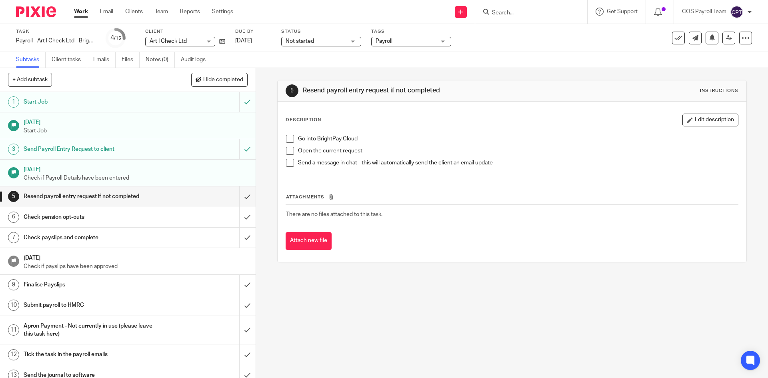
click at [83, 13] on link "Work" at bounding box center [81, 12] width 14 height 8
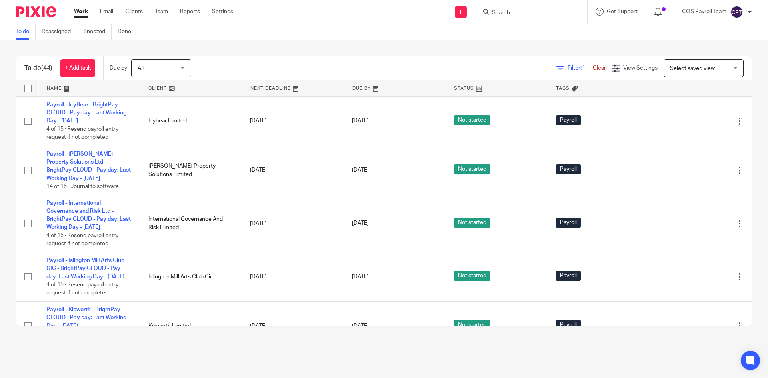
scroll to position [1040, 0]
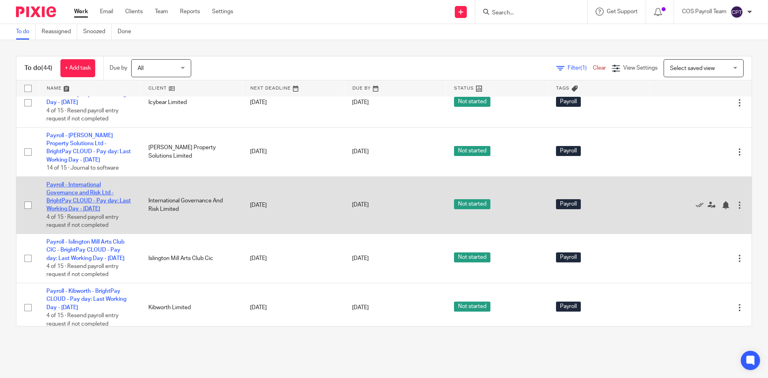
click at [82, 212] on link "Payroll - International Governance and Risk Ltd - BrightPay CLOUD - Pay day: La…" at bounding box center [88, 197] width 84 height 30
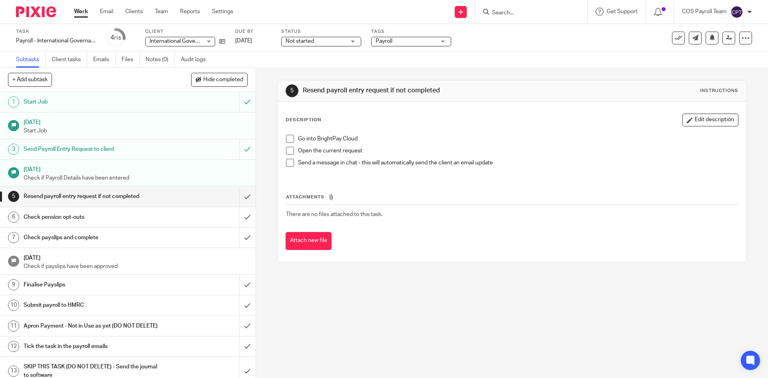
drag, startPoint x: 289, startPoint y: 139, endPoint x: 290, endPoint y: 149, distance: 9.7
click at [289, 140] on span at bounding box center [290, 139] width 8 height 8
drag, startPoint x: 289, startPoint y: 149, endPoint x: 287, endPoint y: 154, distance: 5.8
click at [288, 149] on span at bounding box center [290, 151] width 8 height 8
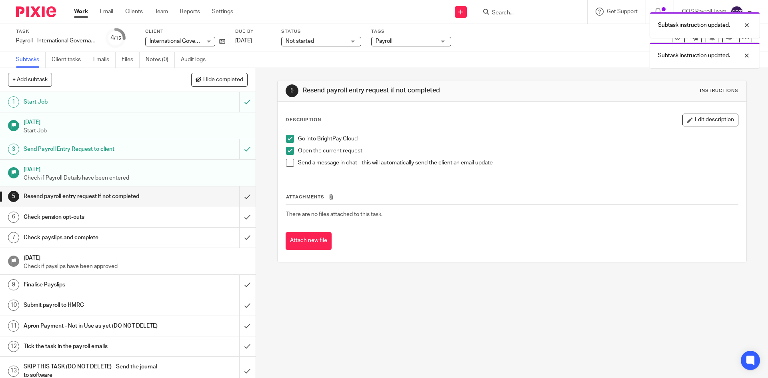
click at [287, 162] on span at bounding box center [290, 163] width 8 height 8
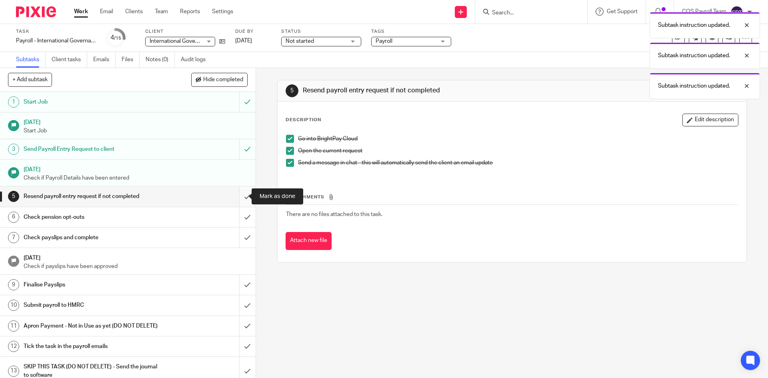
click at [238, 197] on input "submit" at bounding box center [128, 196] width 256 height 20
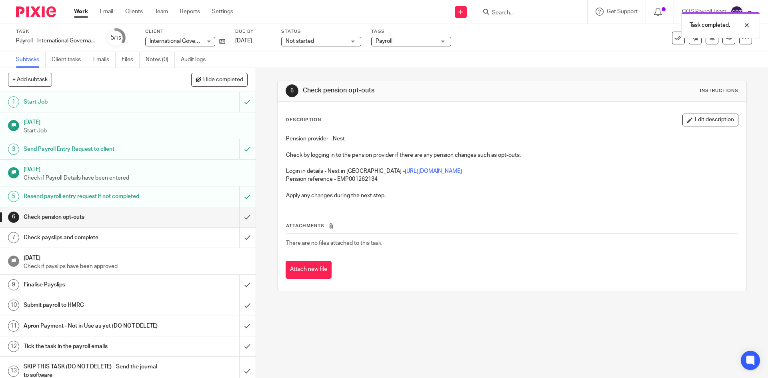
click at [85, 13] on link "Work" at bounding box center [81, 12] width 14 height 8
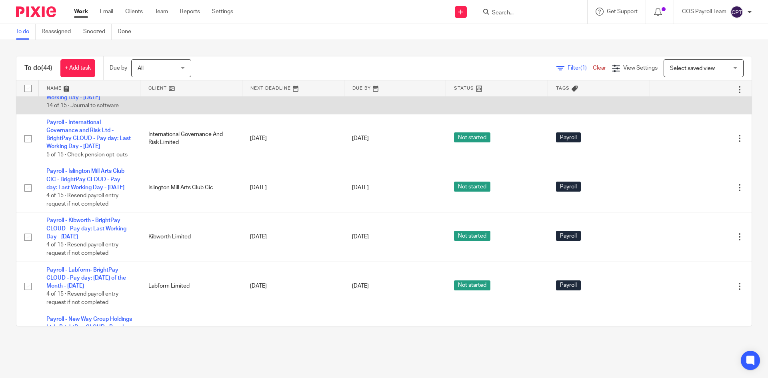
scroll to position [1120, 0]
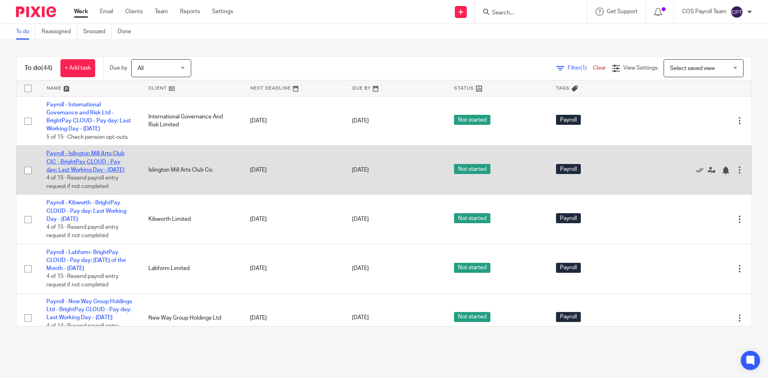
click at [93, 173] on link "Payroll - Islington Mill Arts Club CIC - BrightPay CLOUD - Pay day: Last Workin…" at bounding box center [85, 162] width 78 height 22
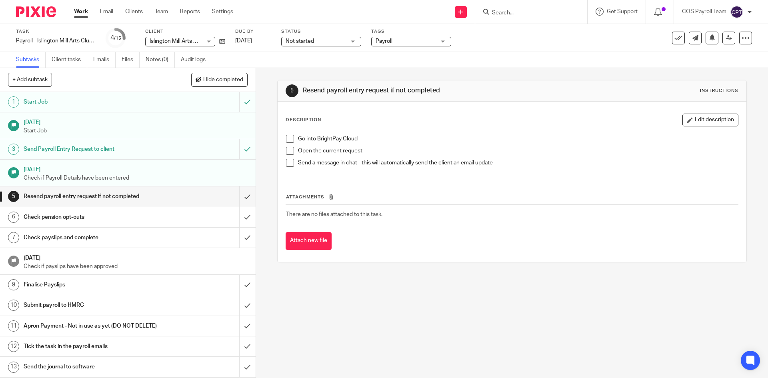
click at [288, 139] on span at bounding box center [290, 139] width 8 height 8
click at [289, 150] on span at bounding box center [290, 151] width 8 height 8
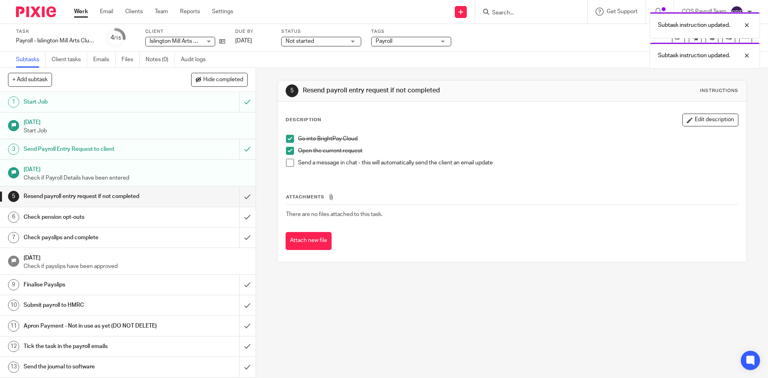
click at [289, 163] on span at bounding box center [290, 163] width 8 height 8
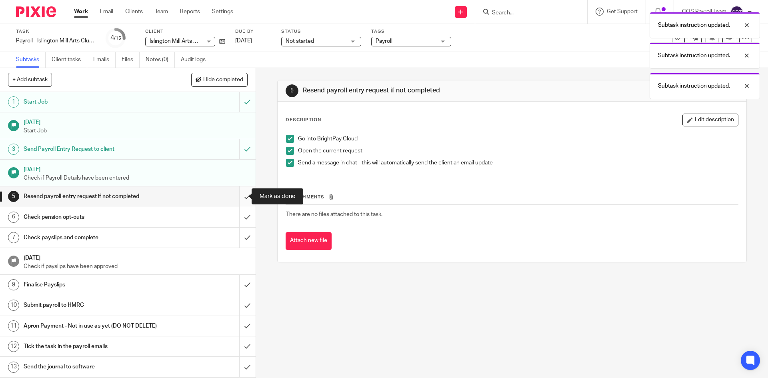
click at [240, 196] on input "submit" at bounding box center [128, 196] width 256 height 20
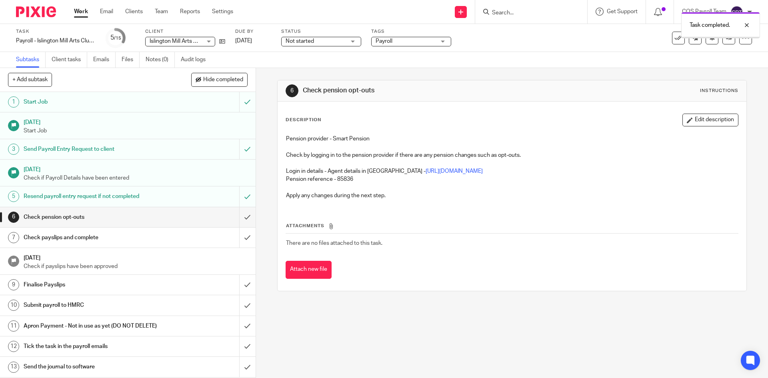
click at [81, 12] on link "Work" at bounding box center [81, 12] width 14 height 8
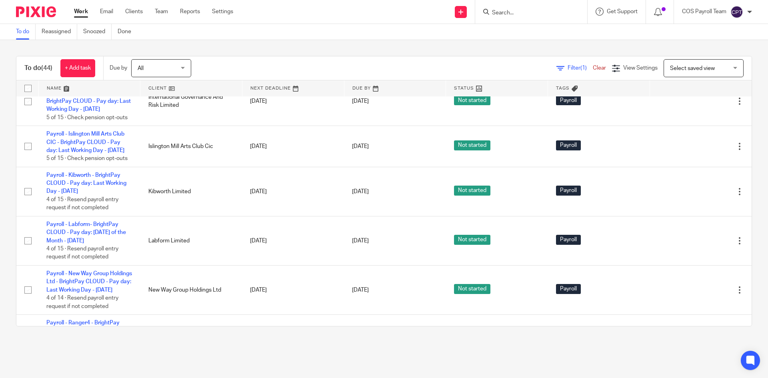
scroll to position [1161, 0]
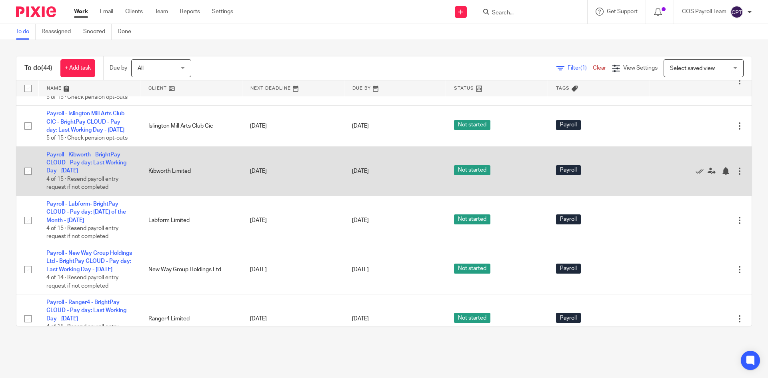
click at [100, 174] on link "Payroll - Kibworth - BrightPay CLOUD - Pay day: Last Working Day - August 2025" at bounding box center [86, 163] width 80 height 22
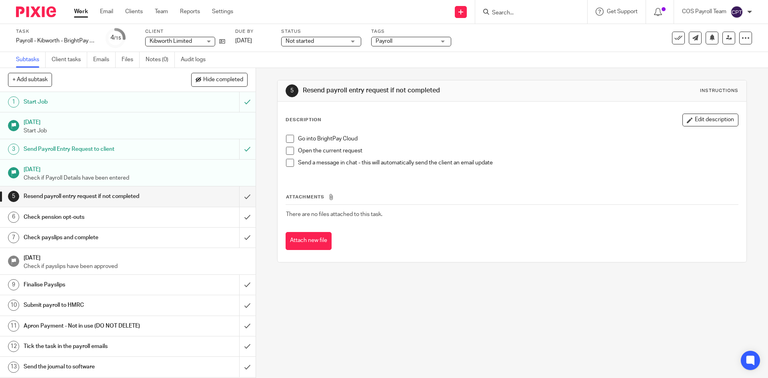
click at [288, 136] on span at bounding box center [290, 139] width 8 height 8
click at [289, 152] on span at bounding box center [290, 151] width 8 height 8
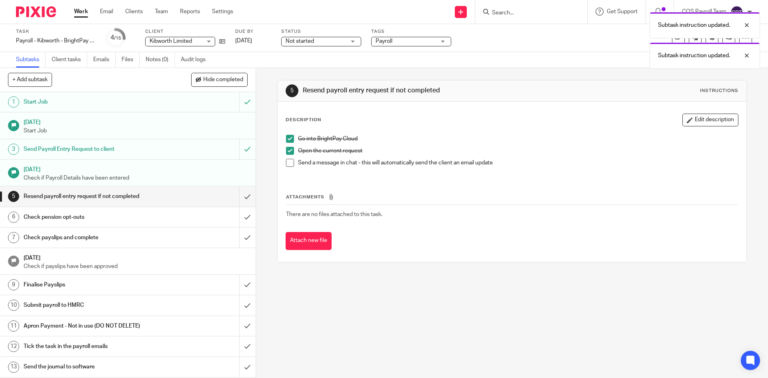
click at [289, 162] on span at bounding box center [290, 163] width 8 height 8
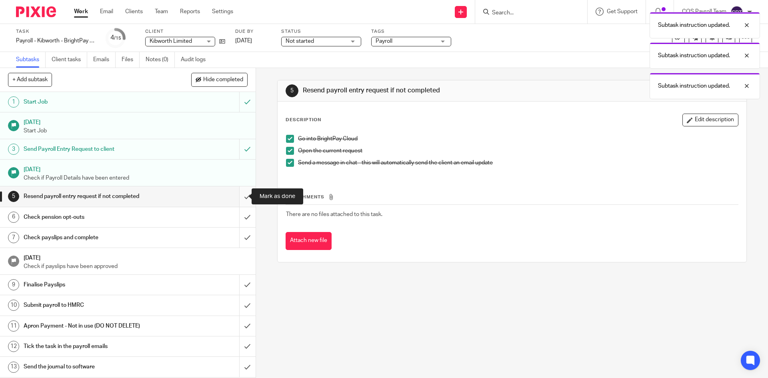
click at [239, 194] on input "submit" at bounding box center [128, 196] width 256 height 20
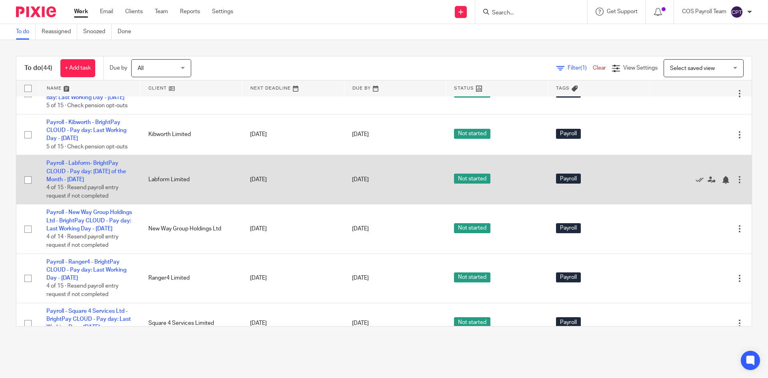
scroll to position [1201, 0]
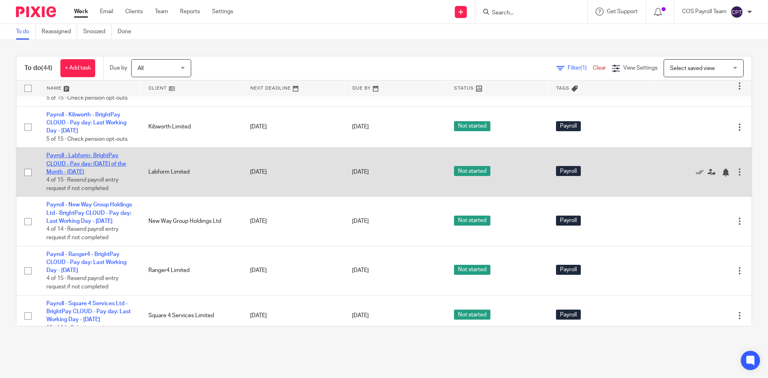
click at [91, 175] on link "Payroll - Labform- BrightPay CLOUD - Pay day: Last Friday of the Month - August…" at bounding box center [86, 164] width 80 height 22
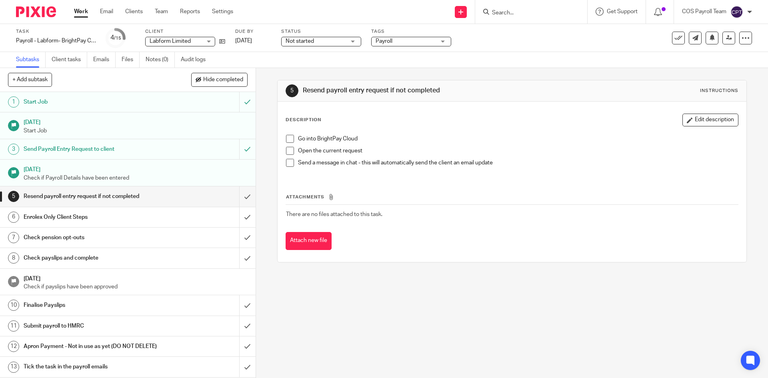
click at [287, 139] on span at bounding box center [290, 139] width 8 height 8
click at [287, 151] on span at bounding box center [290, 151] width 8 height 8
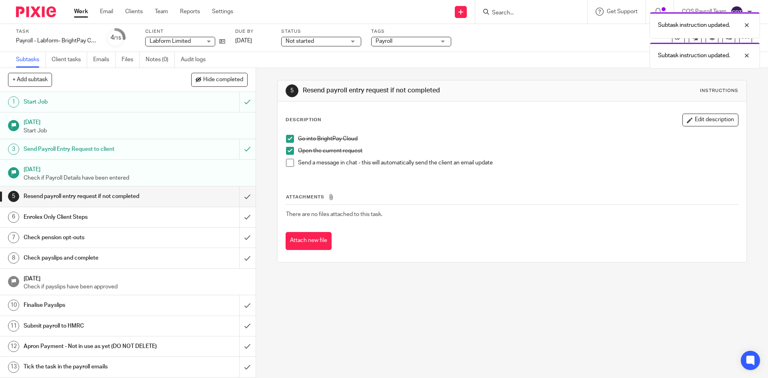
click at [287, 164] on span at bounding box center [290, 163] width 8 height 8
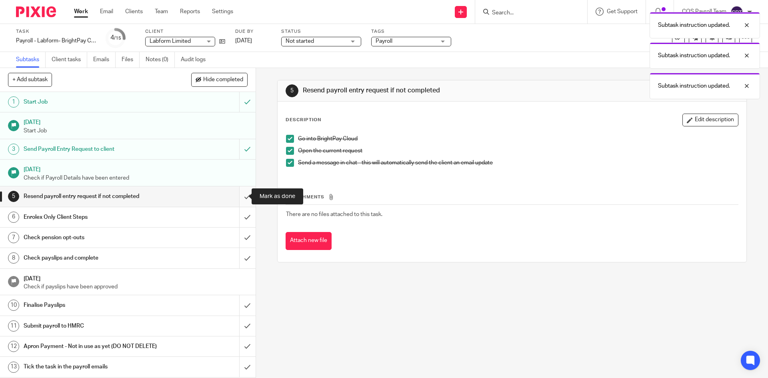
click at [238, 198] on input "submit" at bounding box center [128, 196] width 256 height 20
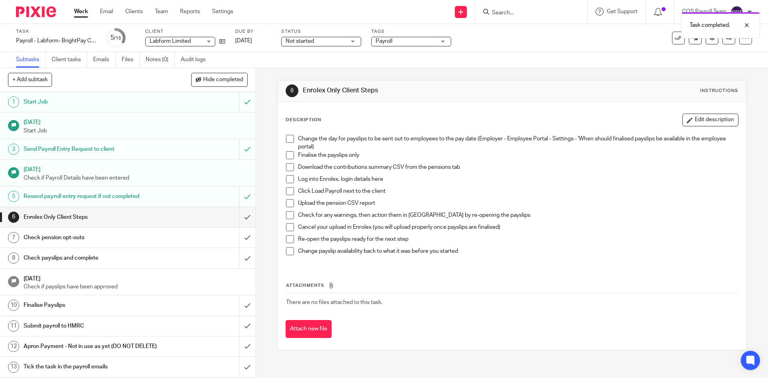
click at [79, 11] on link "Work" at bounding box center [81, 12] width 14 height 8
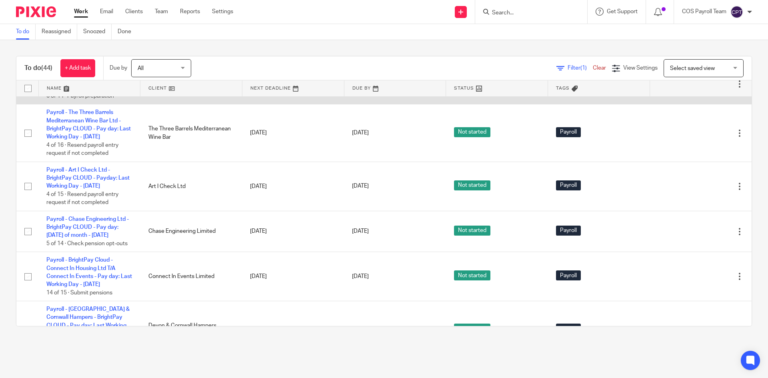
scroll to position [760, 0]
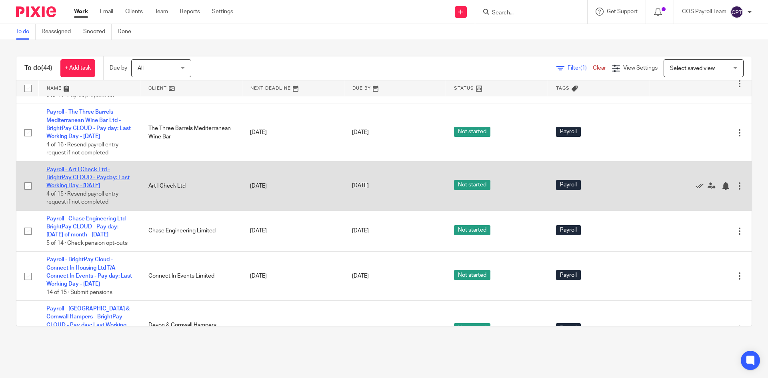
click at [93, 189] on link "Payroll - Art I Check Ltd - BrightPay CLOUD - Payday: Last Working Day - [DATE]" at bounding box center [87, 178] width 83 height 22
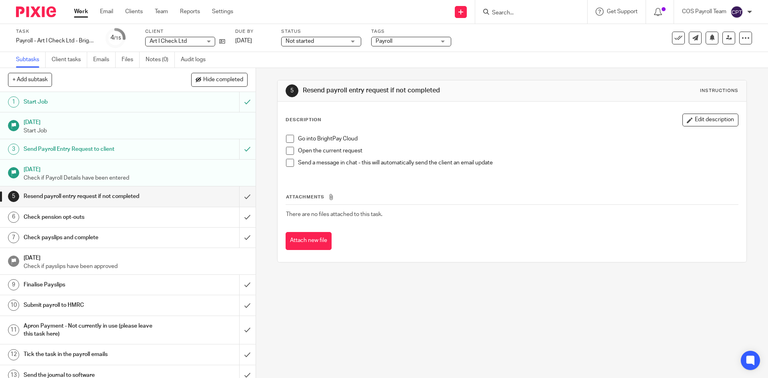
click at [82, 14] on link "Work" at bounding box center [81, 12] width 14 height 8
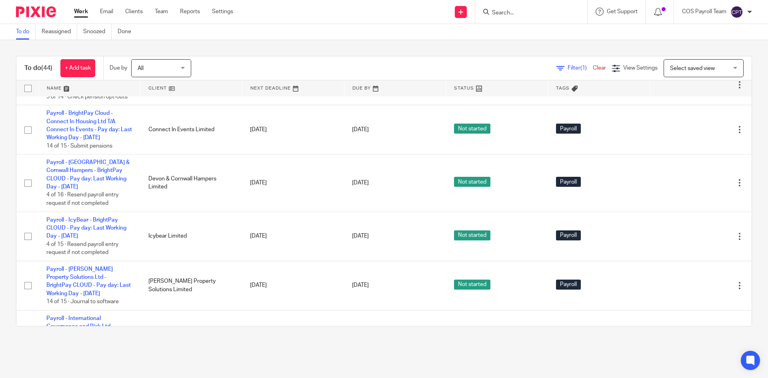
scroll to position [920, 0]
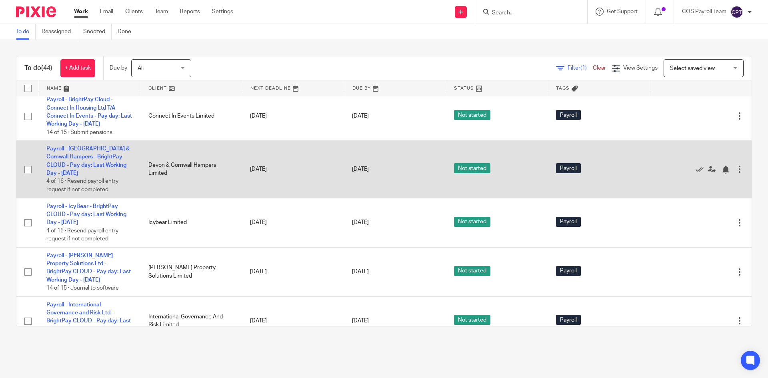
drag, startPoint x: 92, startPoint y: 212, endPoint x: 138, endPoint y: 221, distance: 46.8
click at [92, 176] on link "Payroll - [GEOGRAPHIC_DATA] & Cornwall Hampers - BrightPay CLOUD - Pay day: Las…" at bounding box center [87, 161] width 83 height 30
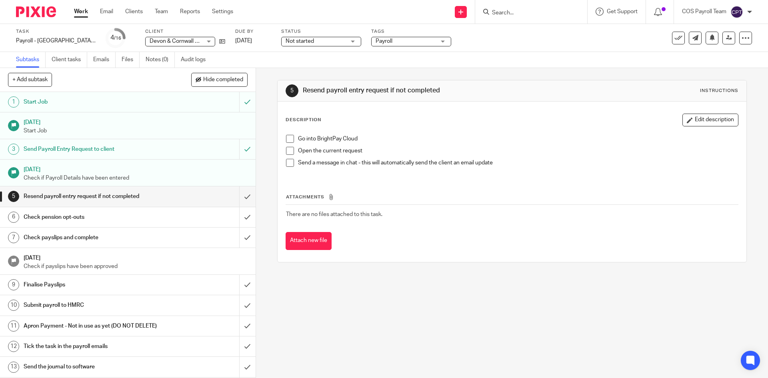
drag, startPoint x: 289, startPoint y: 139, endPoint x: 288, endPoint y: 148, distance: 9.7
click at [289, 139] on span at bounding box center [290, 139] width 8 height 8
click at [288, 148] on span at bounding box center [290, 151] width 8 height 8
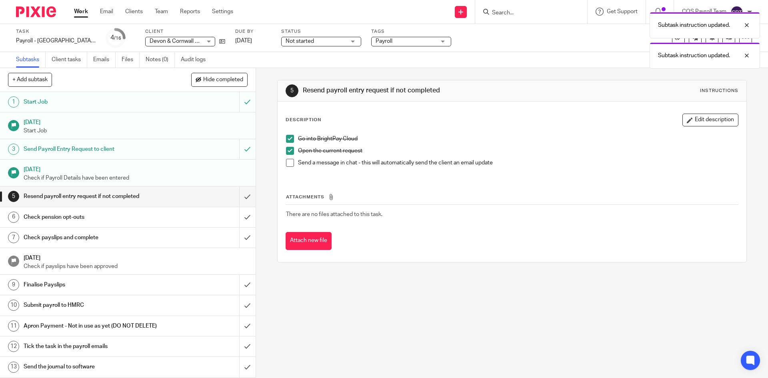
click at [288, 159] on span at bounding box center [290, 163] width 8 height 8
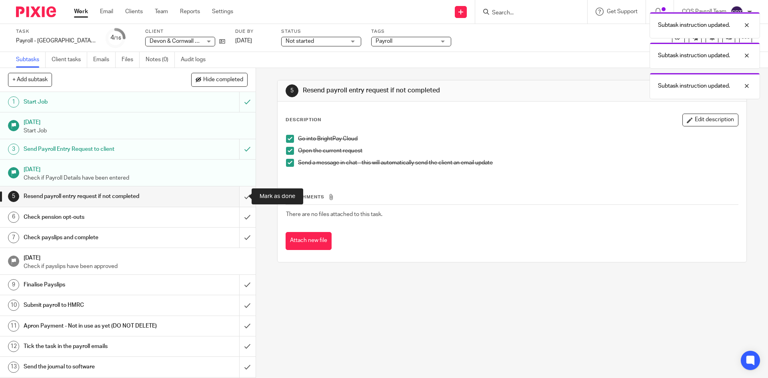
click at [238, 194] on input "submit" at bounding box center [128, 196] width 256 height 20
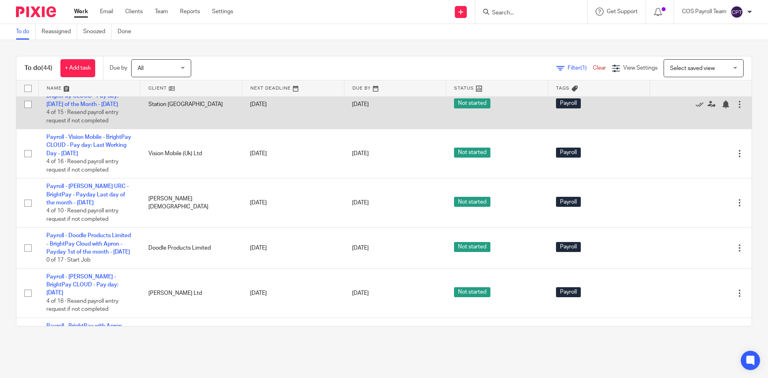
scroll to position [1481, 0]
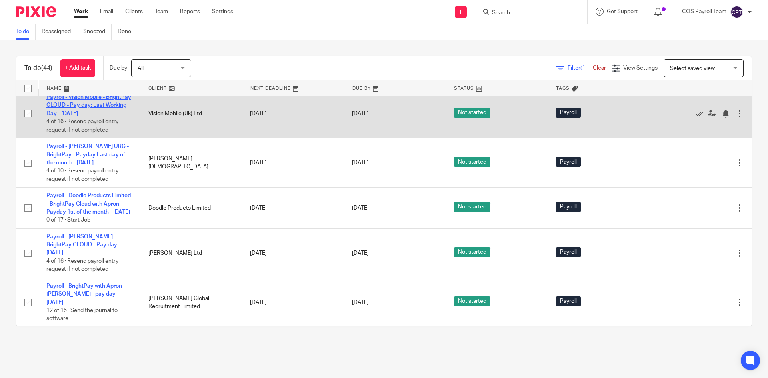
click at [84, 116] on link "Payroll - Vision Mobile - BrightPay CLOUD - Pay day: Last Working Day - August …" at bounding box center [88, 105] width 85 height 22
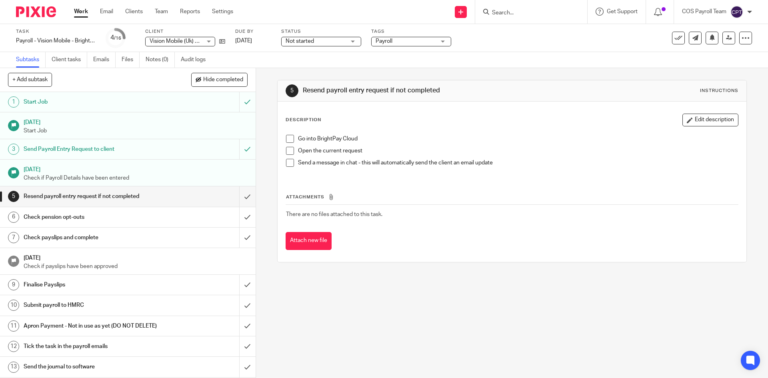
click at [291, 139] on span at bounding box center [290, 139] width 8 height 8
click at [289, 151] on span at bounding box center [290, 151] width 8 height 8
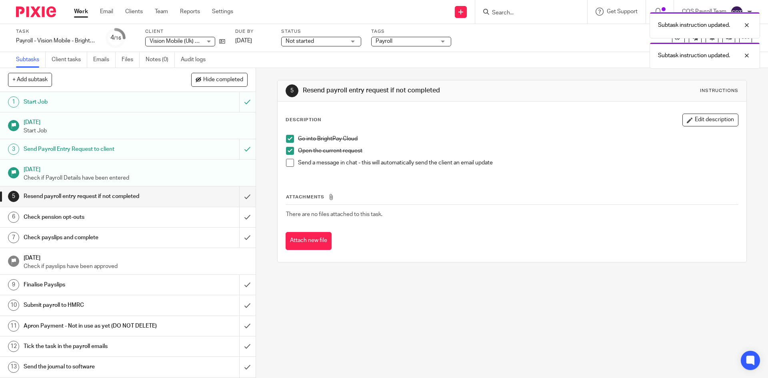
click at [289, 164] on span at bounding box center [290, 163] width 8 height 8
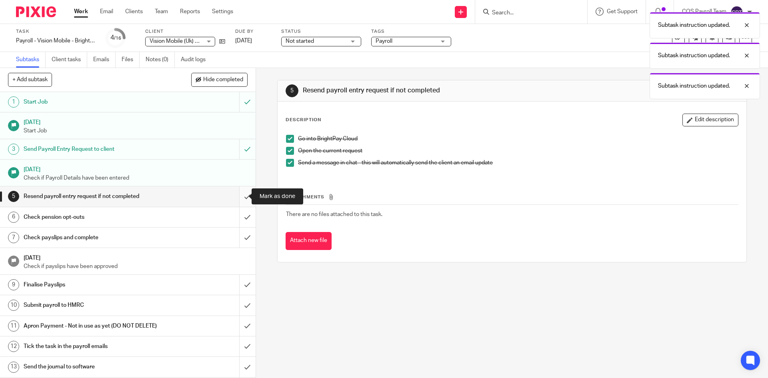
click at [240, 197] on input "submit" at bounding box center [128, 196] width 256 height 20
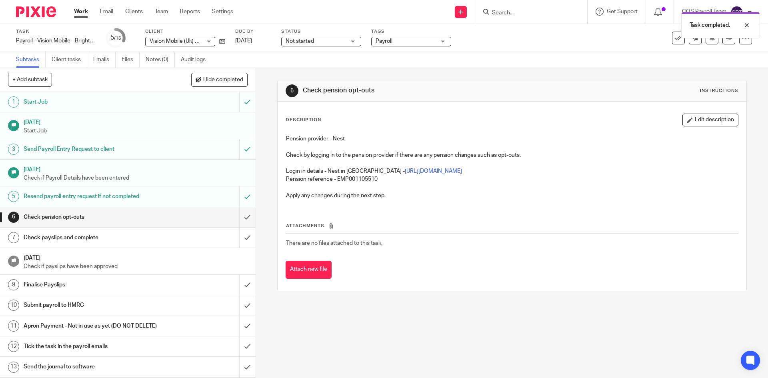
click at [83, 15] on link "Work" at bounding box center [81, 12] width 14 height 8
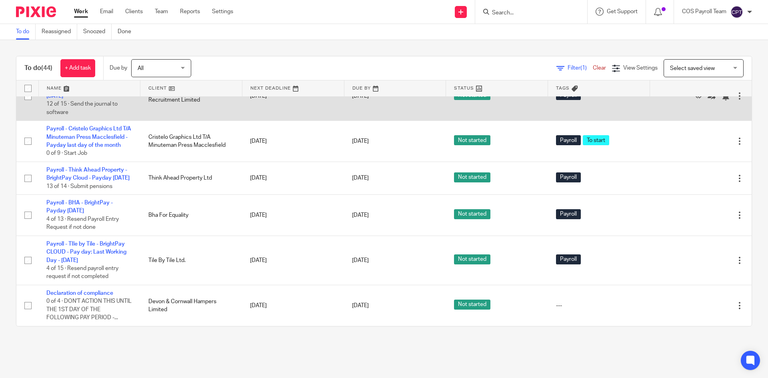
scroll to position [1761, 0]
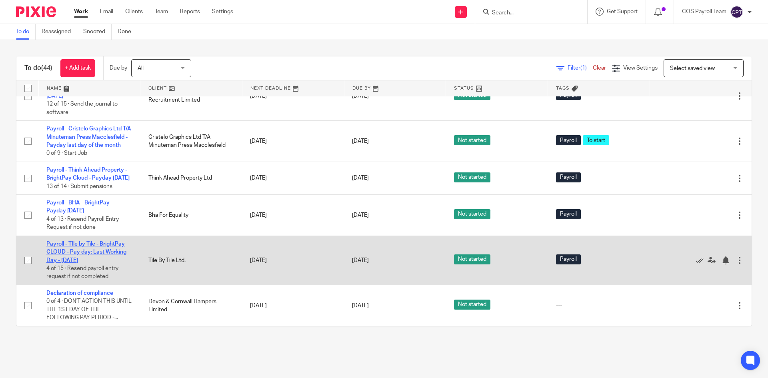
drag, startPoint x: 95, startPoint y: 274, endPoint x: 100, endPoint y: 274, distance: 5.2
click at [95, 263] on link "Payroll - TIle by Tile - BrightPay CLOUD - Pay day: Last Working Day - [DATE]" at bounding box center [86, 252] width 80 height 22
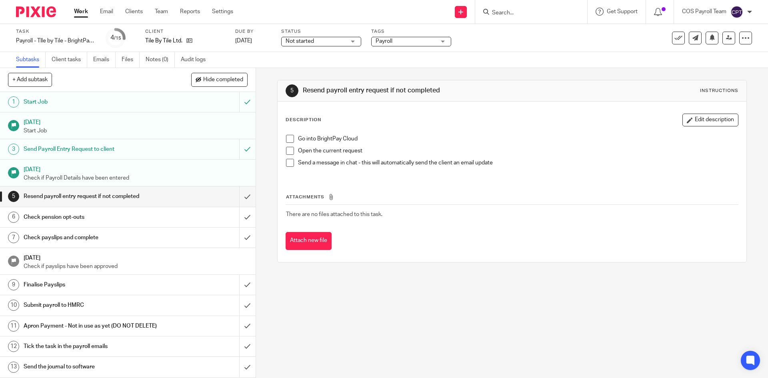
drag, startPoint x: 287, startPoint y: 138, endPoint x: 291, endPoint y: 150, distance: 12.4
click at [288, 138] on span at bounding box center [290, 139] width 8 height 8
click at [288, 151] on span at bounding box center [290, 151] width 8 height 8
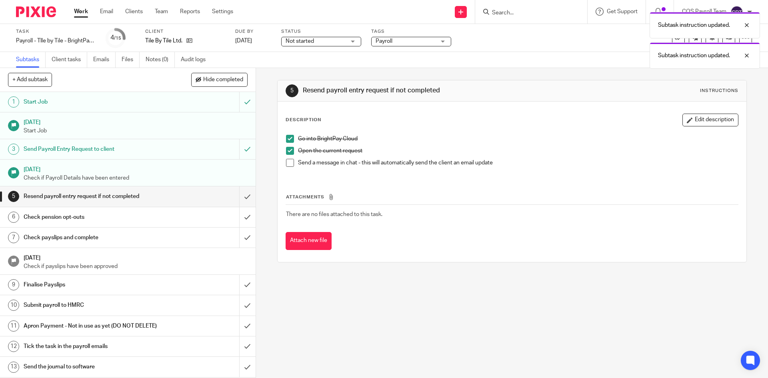
click at [288, 159] on span at bounding box center [290, 163] width 8 height 8
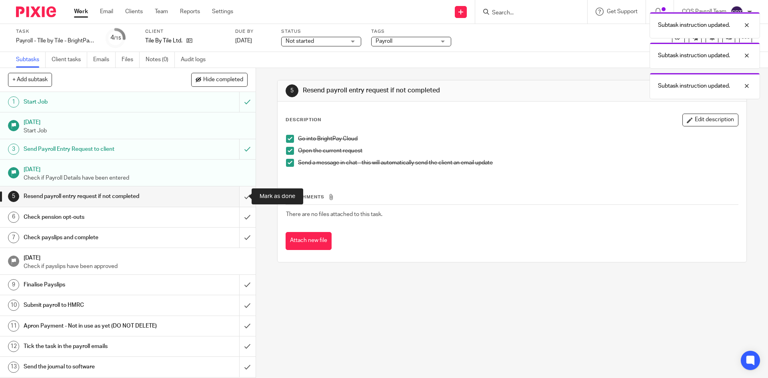
click at [239, 196] on input "submit" at bounding box center [128, 196] width 256 height 20
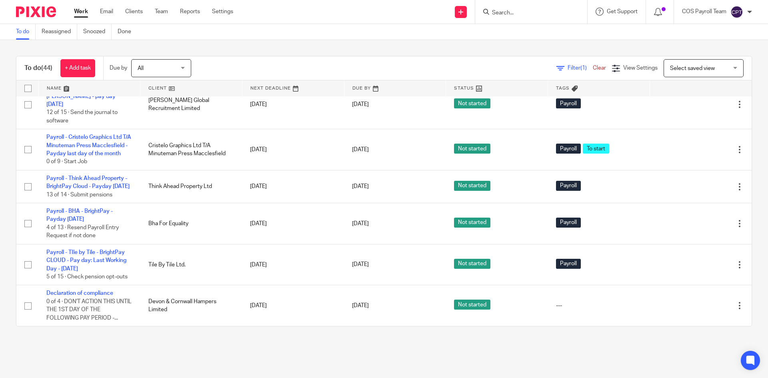
scroll to position [1776, 0]
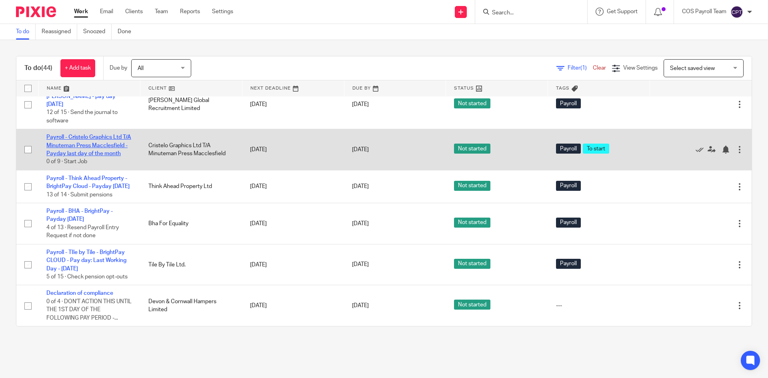
click at [78, 137] on link "Payroll - Cristelo Graphics Ltd T/A Minuteman Press Macclesfield - Payday last …" at bounding box center [88, 145] width 85 height 22
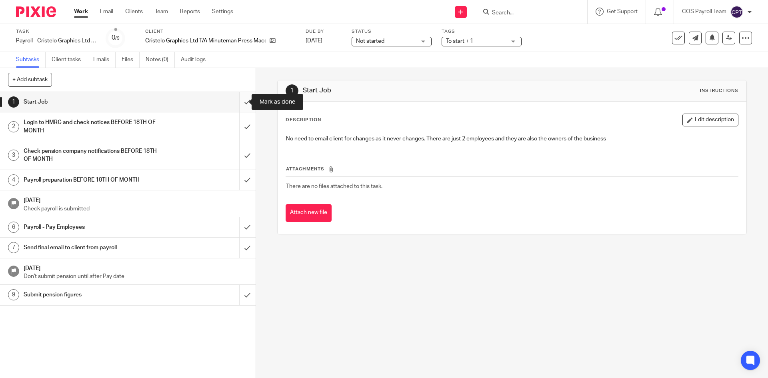
click at [238, 102] on input "submit" at bounding box center [128, 102] width 256 height 20
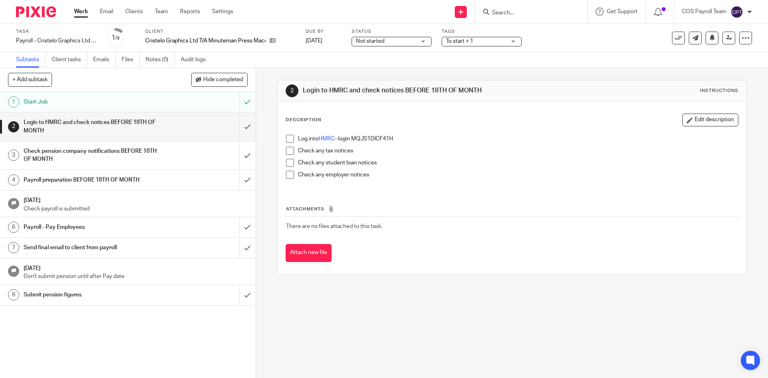
click at [287, 138] on span at bounding box center [290, 139] width 8 height 8
click at [287, 148] on span at bounding box center [290, 151] width 8 height 8
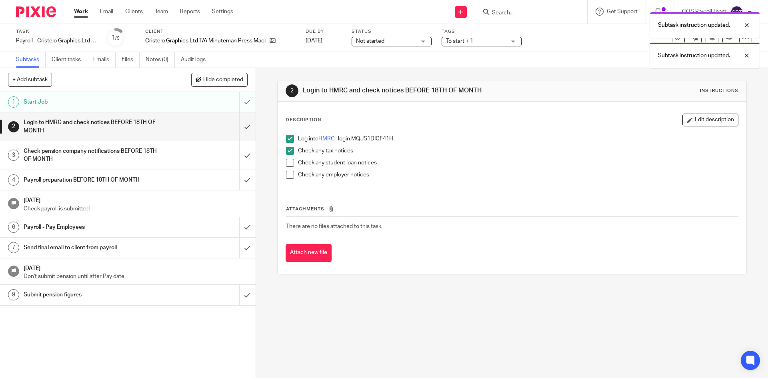
click at [288, 160] on span at bounding box center [290, 163] width 8 height 8
click at [289, 176] on span at bounding box center [290, 175] width 8 height 8
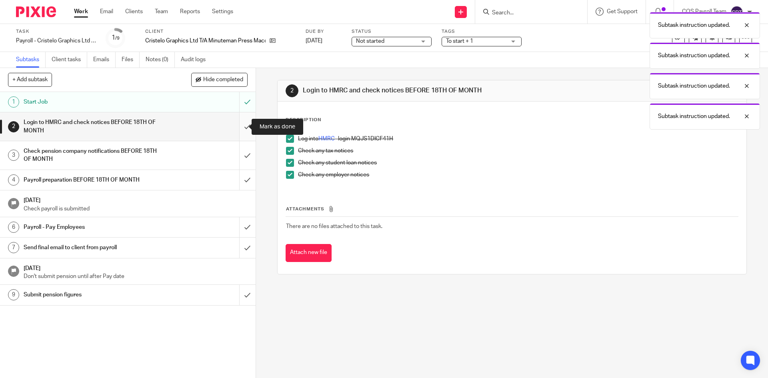
click at [239, 126] on input "submit" at bounding box center [128, 126] width 256 height 28
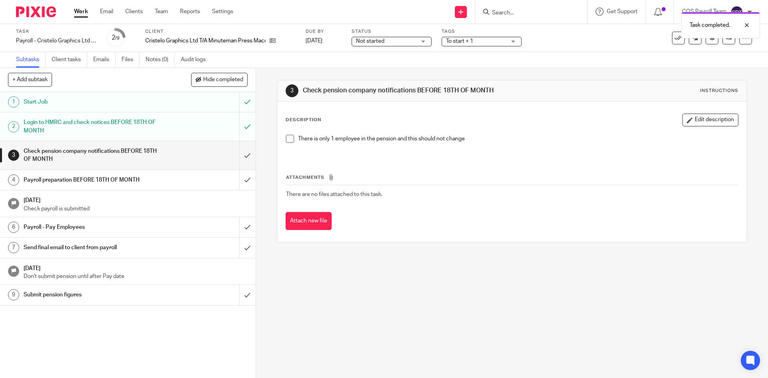
click at [288, 138] on span at bounding box center [290, 139] width 8 height 8
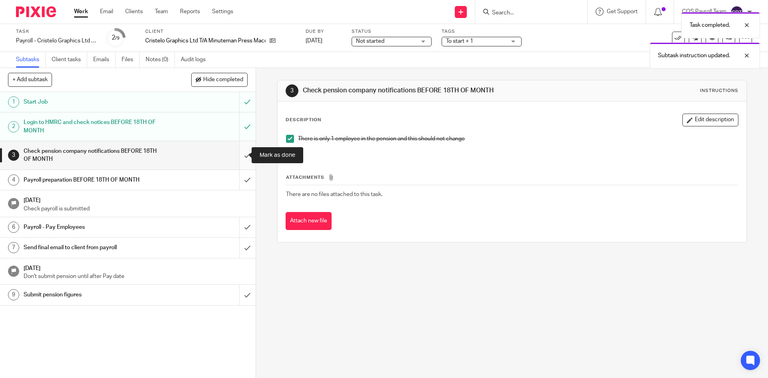
click at [239, 156] on input "submit" at bounding box center [128, 155] width 256 height 28
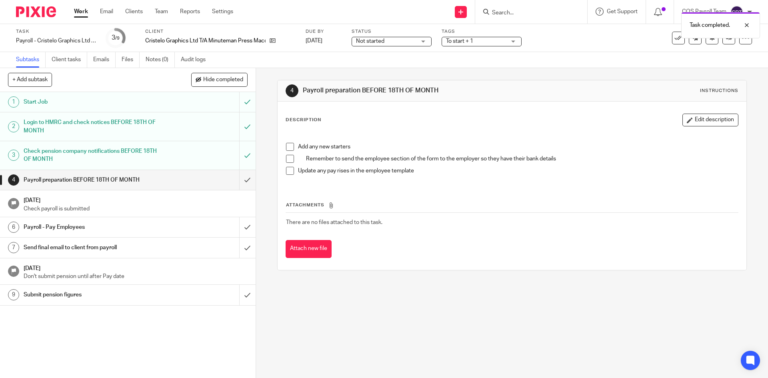
drag, startPoint x: 286, startPoint y: 147, endPoint x: 289, endPoint y: 157, distance: 10.4
click at [287, 148] on span at bounding box center [290, 147] width 8 height 8
click at [289, 160] on span at bounding box center [290, 159] width 8 height 8
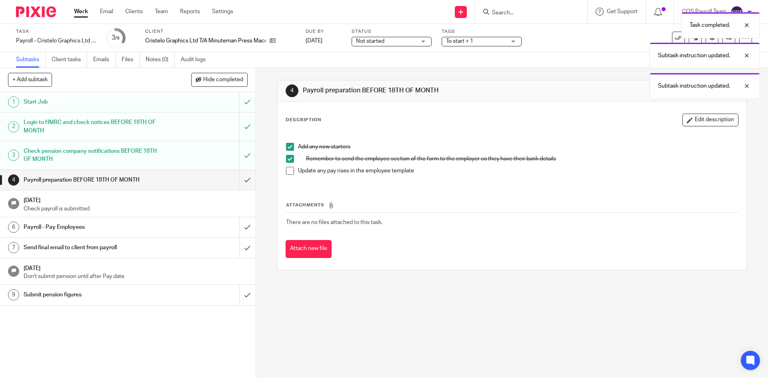
click at [289, 169] on span at bounding box center [290, 171] width 8 height 8
click at [237, 179] on input "submit" at bounding box center [128, 180] width 256 height 20
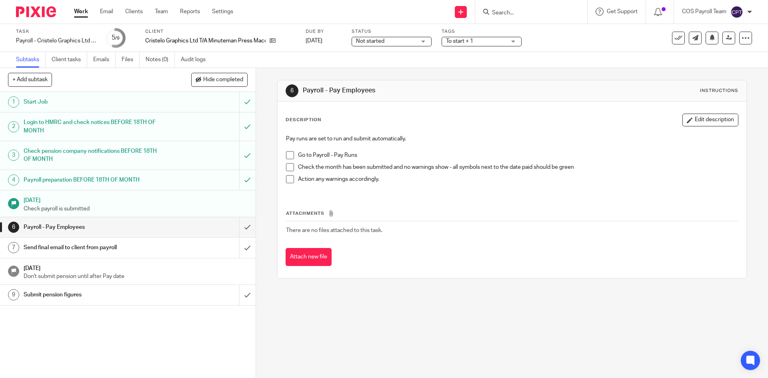
click at [287, 156] on span at bounding box center [290, 155] width 8 height 8
click at [288, 168] on span at bounding box center [290, 167] width 8 height 8
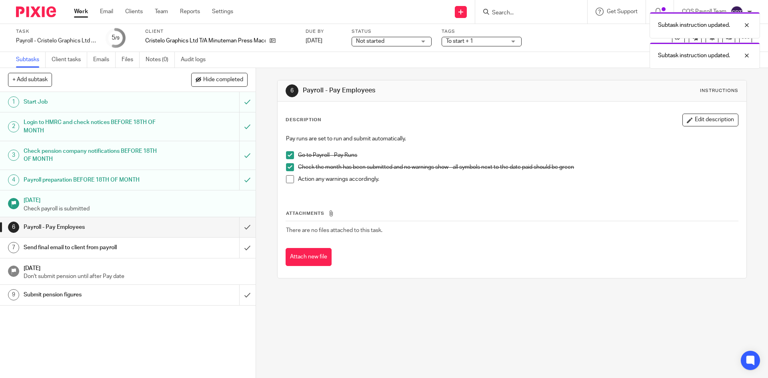
click at [288, 178] on span at bounding box center [290, 179] width 8 height 8
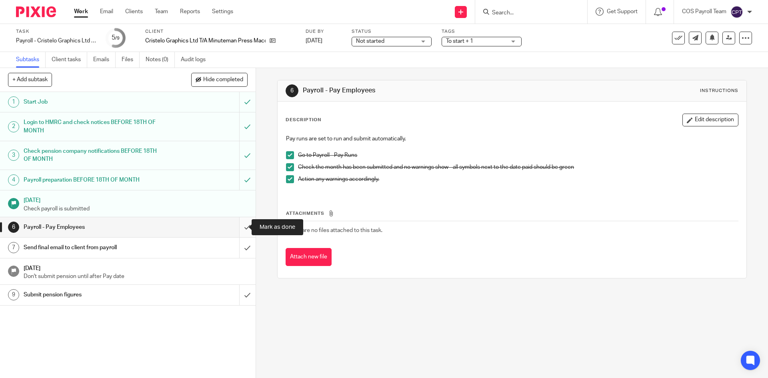
click at [239, 226] on input "submit" at bounding box center [128, 227] width 256 height 20
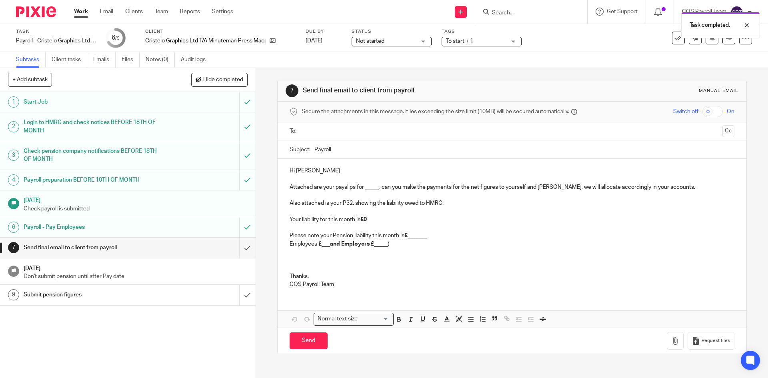
click at [322, 131] on input "text" at bounding box center [512, 131] width 415 height 9
drag, startPoint x: 363, startPoint y: 191, endPoint x: 377, endPoint y: 191, distance: 14.4
click at [377, 191] on p "Attached are your payslips for _____, can you make the payments for the net fig…" at bounding box center [512, 213] width 445 height 57
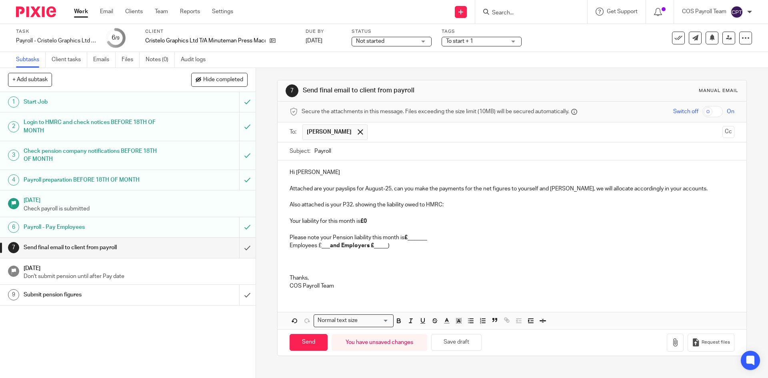
click at [321, 247] on p "Employees £___ and Employers £ _____)" at bounding box center [512, 246] width 445 height 8
drag, startPoint x: 321, startPoint y: 248, endPoint x: 327, endPoint y: 248, distance: 6.8
click at [327, 248] on p "Employees £___ and Employers £ _____)" at bounding box center [512, 246] width 445 height 8
drag, startPoint x: 379, startPoint y: 247, endPoint x: 392, endPoint y: 249, distance: 12.6
click at [392, 249] on p "Employees £21.10 and Employers £ _____)" at bounding box center [512, 246] width 445 height 8
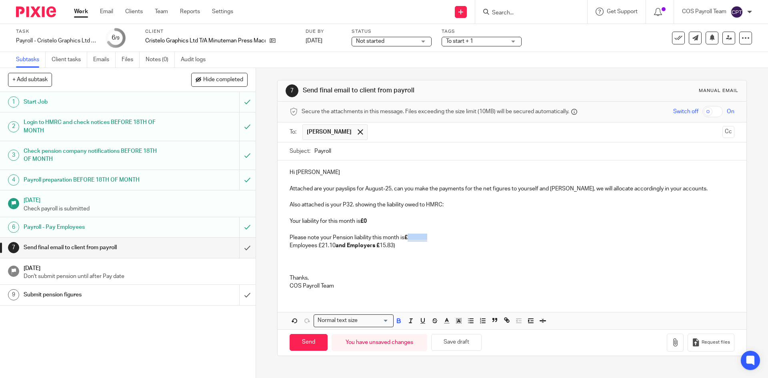
drag, startPoint x: 409, startPoint y: 241, endPoint x: 428, endPoint y: 239, distance: 18.8
click at [428, 239] on p "Attached are your payslips for August-25, can you make the payments for the net…" at bounding box center [512, 213] width 445 height 57
click at [465, 343] on button "Save draft" at bounding box center [456, 342] width 50 height 17
click at [671, 343] on icon "button" at bounding box center [675, 343] width 8 height 8
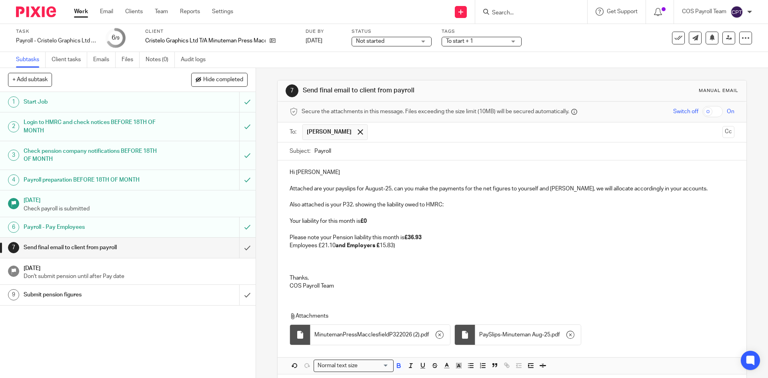
scroll to position [35, 0]
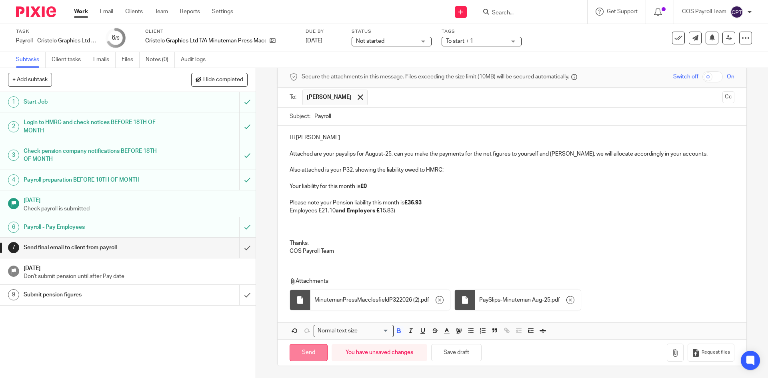
click at [311, 354] on input "Send" at bounding box center [309, 352] width 38 height 17
type input "Sent"
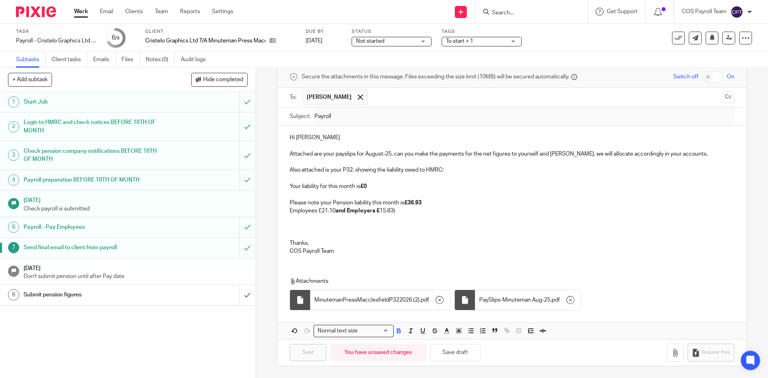
click at [170, 293] on div "Submit pension figures" at bounding box center [128, 295] width 208 height 12
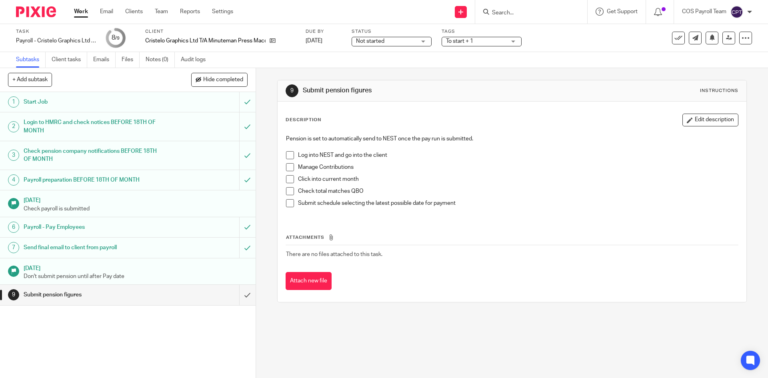
click at [288, 152] on span at bounding box center [290, 155] width 8 height 8
click at [289, 166] on span at bounding box center [290, 167] width 8 height 8
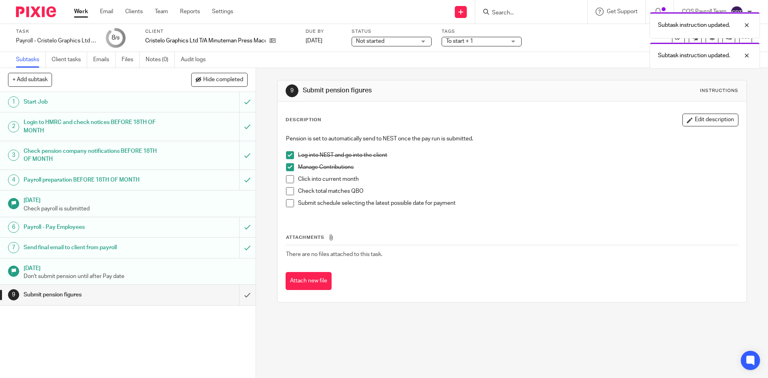
click at [289, 180] on span at bounding box center [290, 179] width 8 height 8
drag, startPoint x: 288, startPoint y: 188, endPoint x: 289, endPoint y: 199, distance: 10.4
click at [288, 190] on span at bounding box center [290, 191] width 8 height 8
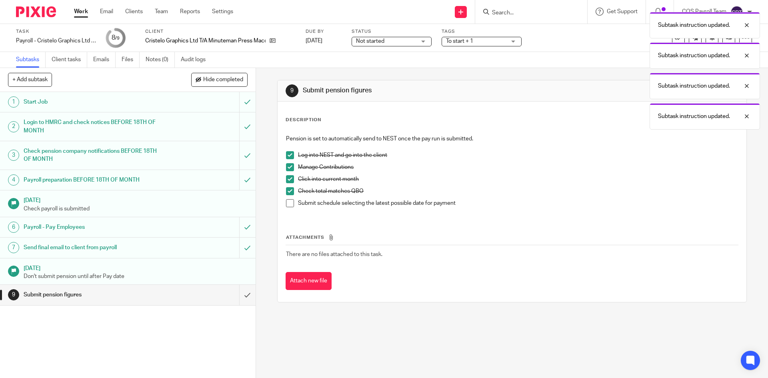
click at [287, 204] on span at bounding box center [290, 203] width 8 height 8
click at [241, 293] on input "submit" at bounding box center [128, 295] width 256 height 20
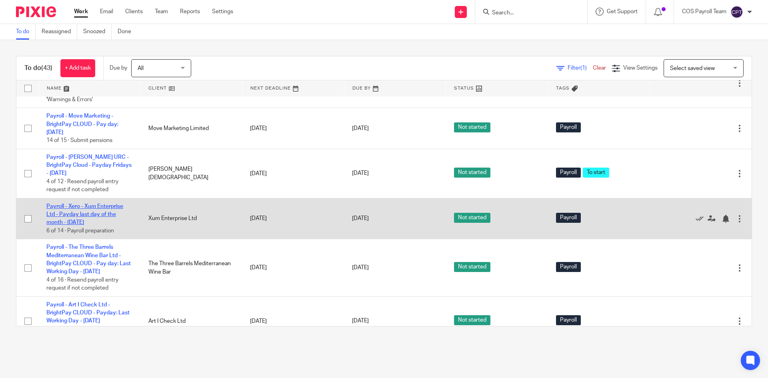
scroll to position [640, 0]
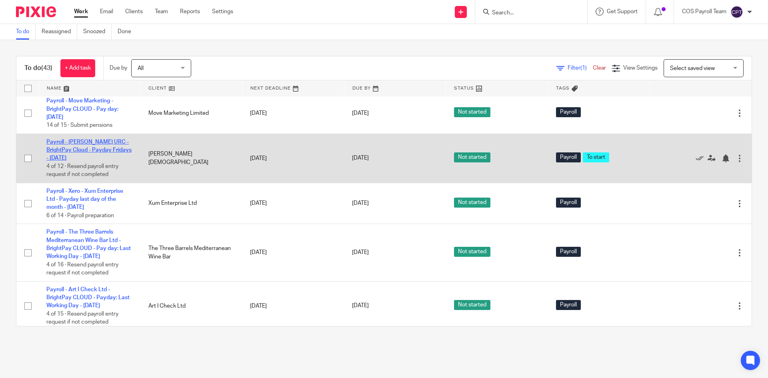
click at [76, 161] on link "Payroll - [PERSON_NAME] URC - BrightPay Cloud - Payday Fridays - [DATE]" at bounding box center [88, 150] width 85 height 22
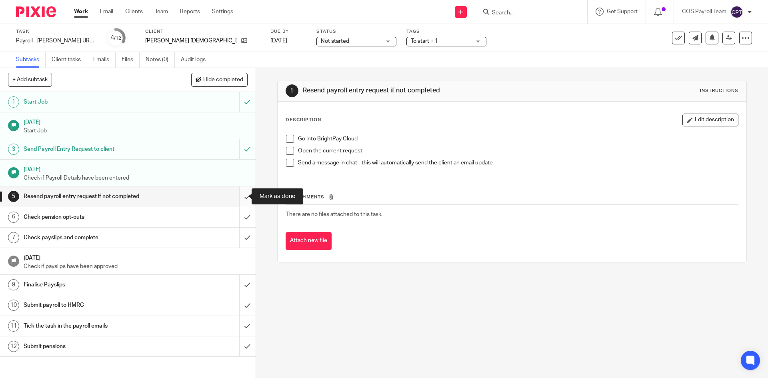
click at [239, 196] on input "submit" at bounding box center [128, 196] width 256 height 20
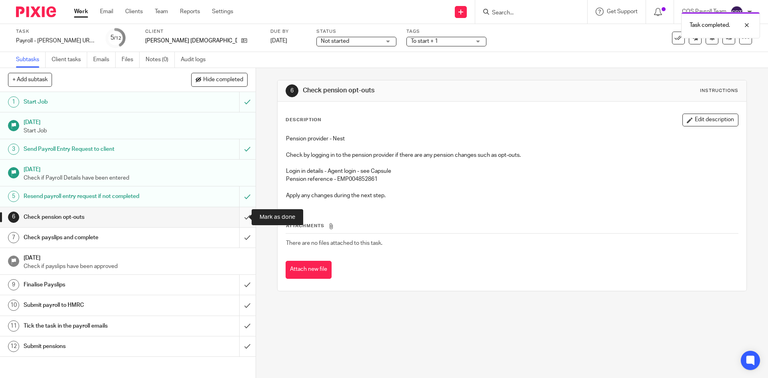
click at [238, 216] on input "submit" at bounding box center [128, 217] width 256 height 20
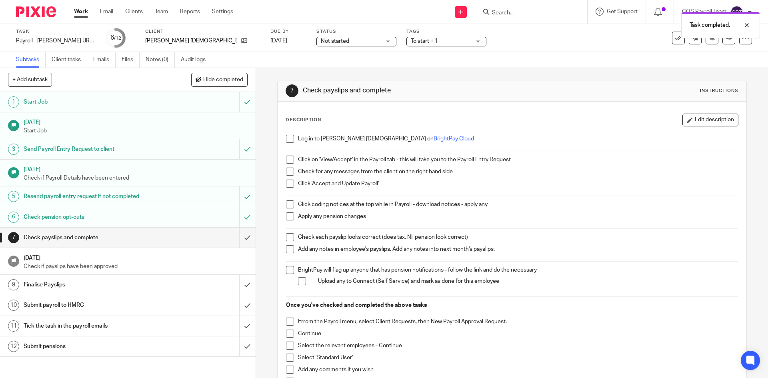
click at [289, 137] on span at bounding box center [290, 139] width 8 height 8
click at [289, 158] on span at bounding box center [290, 160] width 8 height 8
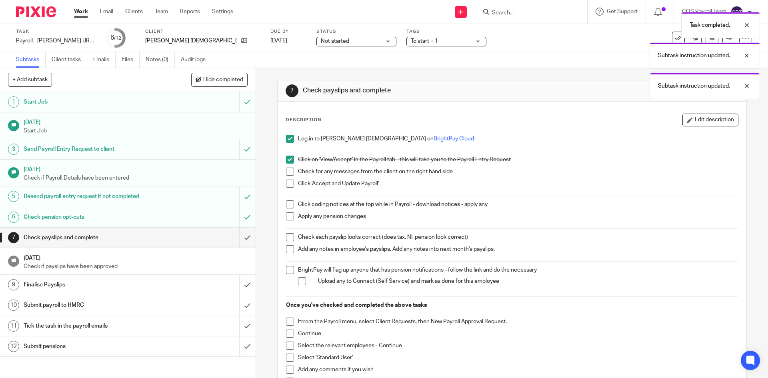
click at [290, 171] on span at bounding box center [290, 172] width 8 height 8
click at [288, 184] on span at bounding box center [290, 184] width 8 height 8
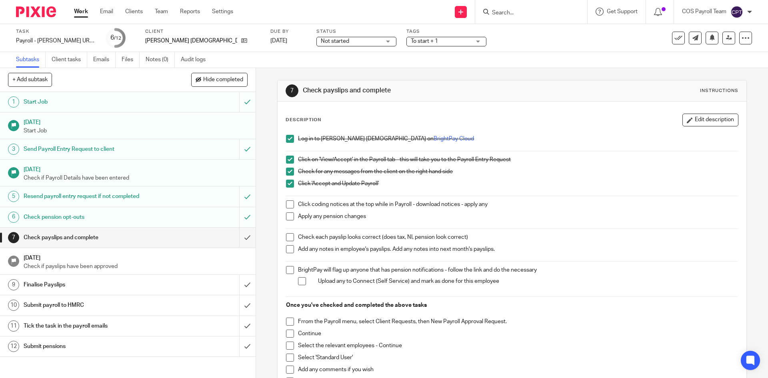
click at [287, 202] on span at bounding box center [290, 204] width 8 height 8
click at [289, 215] on span at bounding box center [290, 216] width 8 height 8
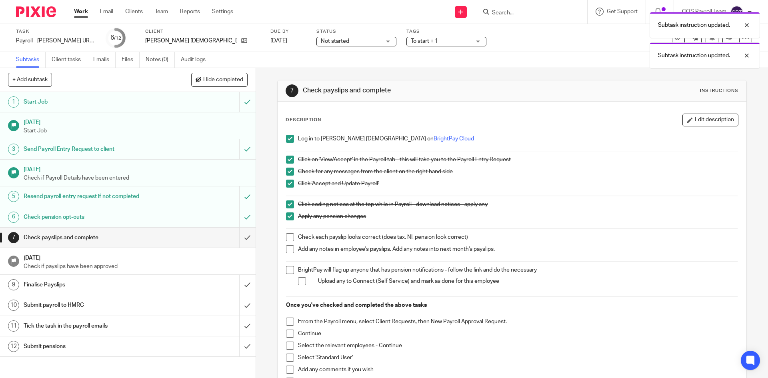
drag, startPoint x: 287, startPoint y: 236, endPoint x: 289, endPoint y: 246, distance: 10.1
click at [287, 236] on span at bounding box center [290, 237] width 8 height 8
click at [289, 248] on span at bounding box center [290, 249] width 8 height 8
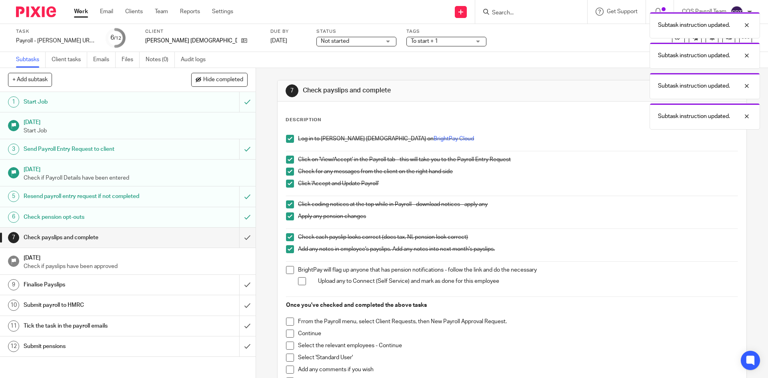
drag, startPoint x: 289, startPoint y: 269, endPoint x: 294, endPoint y: 275, distance: 7.8
click at [290, 270] on span at bounding box center [290, 270] width 8 height 8
click at [298, 279] on span at bounding box center [302, 281] width 8 height 8
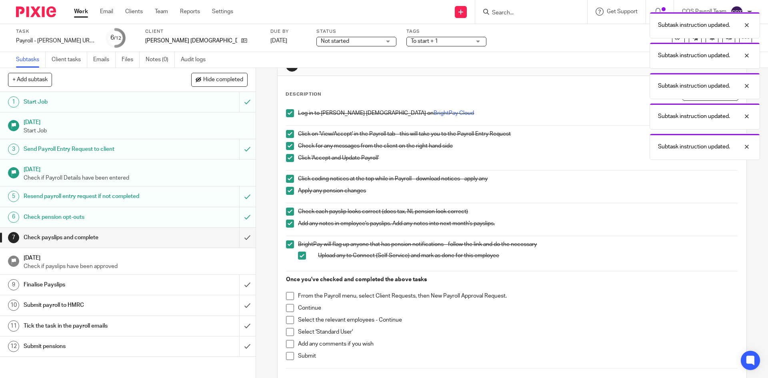
scroll to position [40, 0]
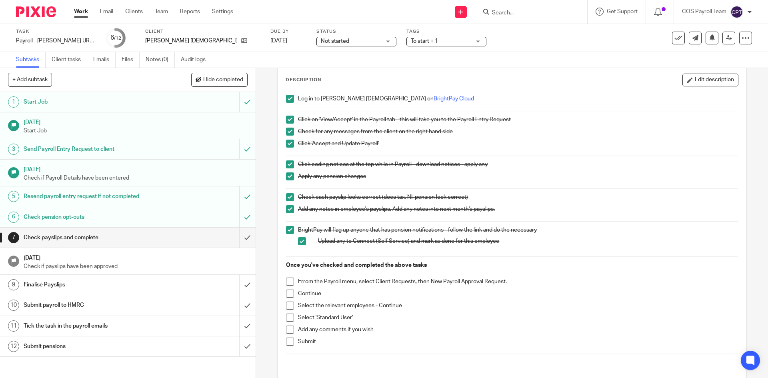
click at [287, 281] on span at bounding box center [290, 282] width 8 height 8
click at [287, 291] on span at bounding box center [290, 294] width 8 height 8
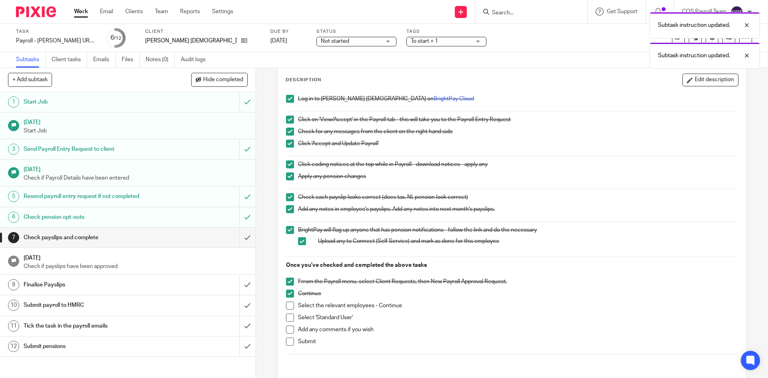
click at [288, 304] on span at bounding box center [290, 306] width 8 height 8
click at [289, 317] on span at bounding box center [290, 318] width 8 height 8
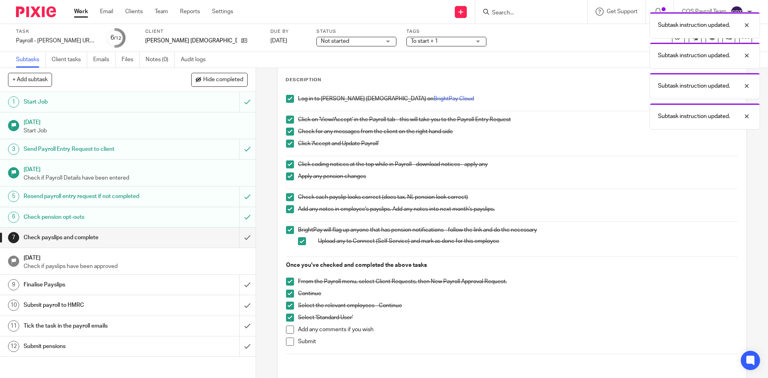
click at [290, 328] on span at bounding box center [290, 330] width 8 height 8
click at [288, 343] on span at bounding box center [290, 342] width 8 height 8
drag, startPoint x: 241, startPoint y: 237, endPoint x: 238, endPoint y: 233, distance: 4.9
click at [241, 237] on input "submit" at bounding box center [128, 238] width 256 height 20
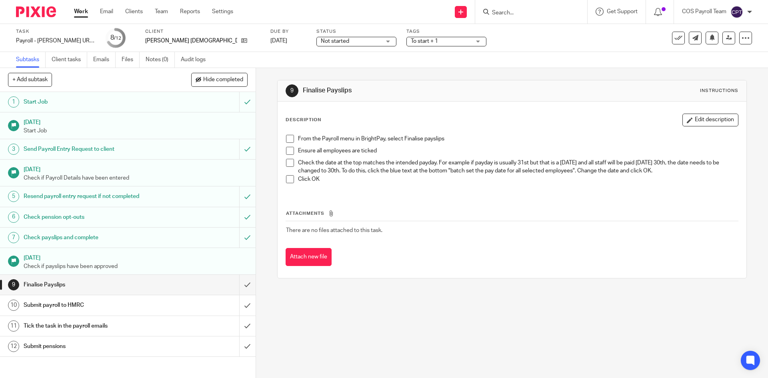
click at [744, 13] on div "COS Payroll Team" at bounding box center [717, 12] width 70 height 13
click at [714, 53] on span "Logout" at bounding box center [715, 56] width 18 height 6
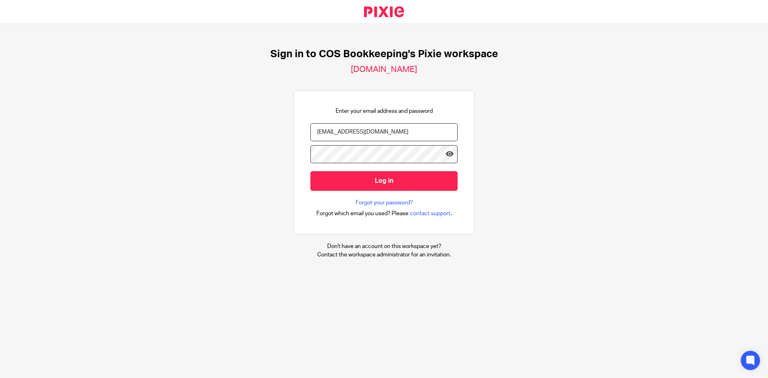
click at [392, 134] on input "[EMAIL_ADDRESS][DOMAIN_NAME]" at bounding box center [384, 132] width 147 height 18
type input "[PERSON_NAME][EMAIL_ADDRESS][PERSON_NAME][DOMAIN_NAME]"
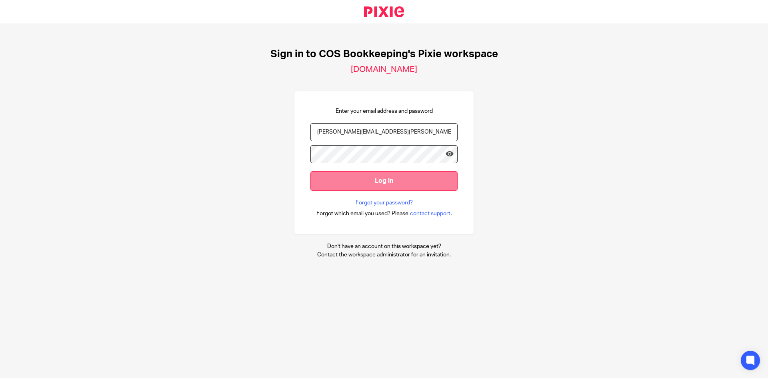
click at [379, 182] on input "Log in" at bounding box center [384, 181] width 147 height 20
